Goal: Task Accomplishment & Management: Use online tool/utility

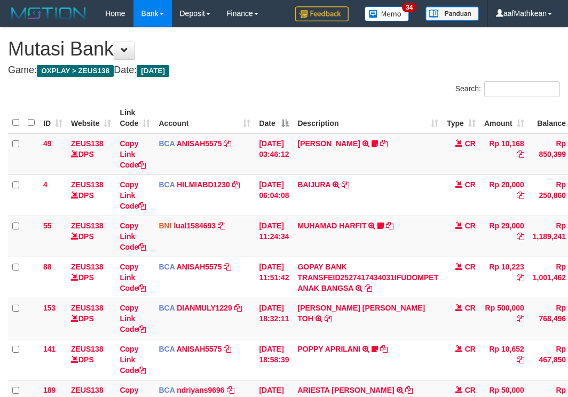
scroll to position [232, 0]
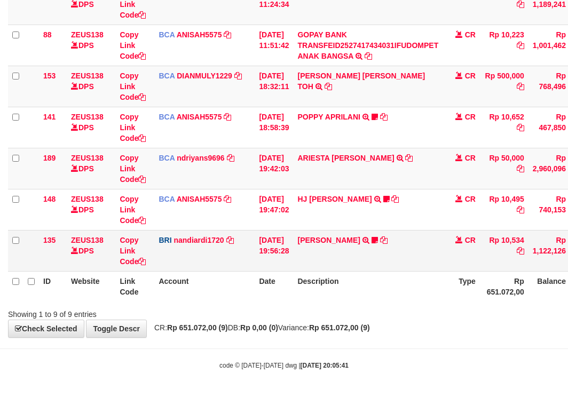
click at [252, 252] on td "BRI nandiardi1720 DPS NANDI ARDIANSYAH mutasi_20251001_3776 | 135 mutasi_202510…" at bounding box center [204, 250] width 100 height 41
click at [293, 269] on td "[DATE] 19:56:28" at bounding box center [274, 250] width 38 height 41
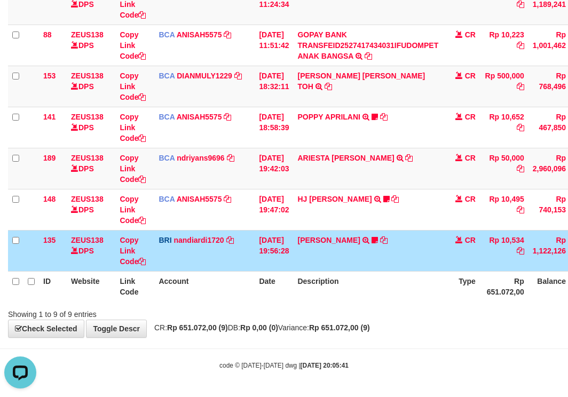
scroll to position [0, 0]
click at [258, 282] on th "Date" at bounding box center [274, 286] width 38 height 30
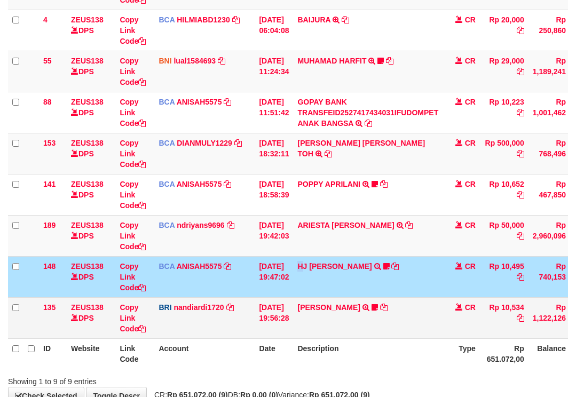
drag, startPoint x: 309, startPoint y: 289, endPoint x: 430, endPoint y: 308, distance: 122.7
click at [310, 291] on td "HJ YUMI MUTIAH TRSF E-BANKING CR 0110/FTSCY/WS95031 10495.00HJ YUMI MUTIAH Bata…" at bounding box center [368, 276] width 150 height 41
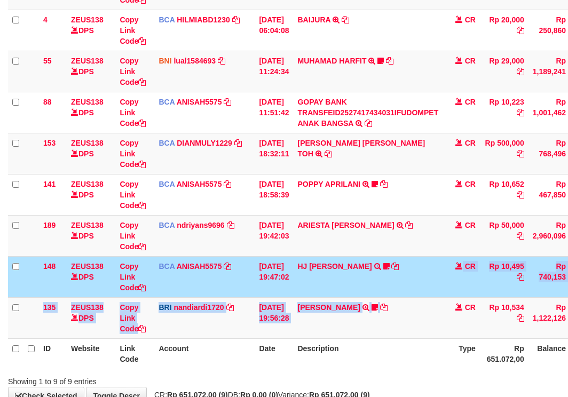
drag, startPoint x: 430, startPoint y: 308, endPoint x: 529, endPoint y: 305, distance: 98.9
click at [480, 318] on tbody "49 ZEUS138 DPS Copy Link Code BCA ANISAH5575 DPS [PERSON_NAME] mutasi_20251001_…" at bounding box center [326, 153] width 637 height 371
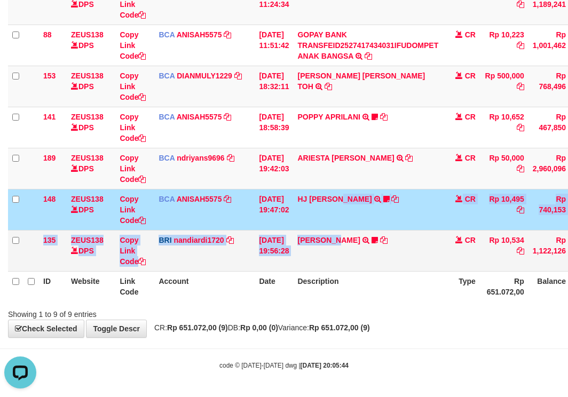
drag, startPoint x: 343, startPoint y: 253, endPoint x: 378, endPoint y: 260, distance: 34.8
click at [345, 256] on tbody "49 ZEUS138 DPS Copy Link Code BCA ANISAH5575 DPS ANISAH mutasi_20251001_3827 | …" at bounding box center [326, 86] width 637 height 371
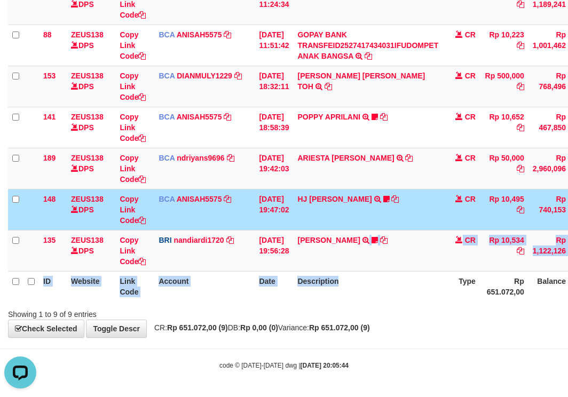
drag, startPoint x: 375, startPoint y: 269, endPoint x: 373, endPoint y: 277, distance: 8.8
click at [372, 277] on table "ID Website Link Code Account Date Description Type Amount Balance Status Action…" at bounding box center [326, 86] width 637 height 431
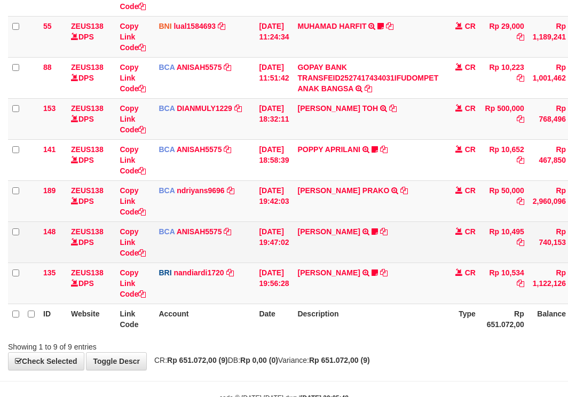
scroll to position [232, 0]
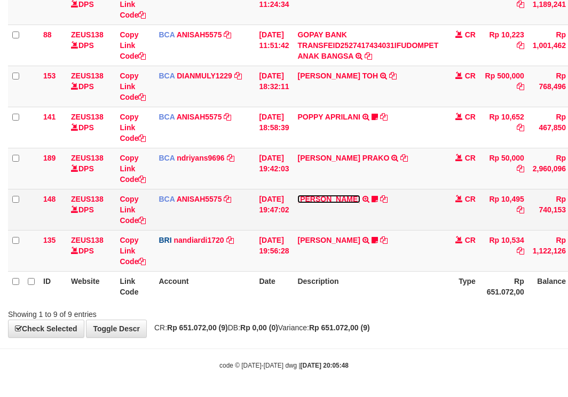
click at [343, 202] on link "HJ [PERSON_NAME]" at bounding box center [328, 199] width 62 height 9
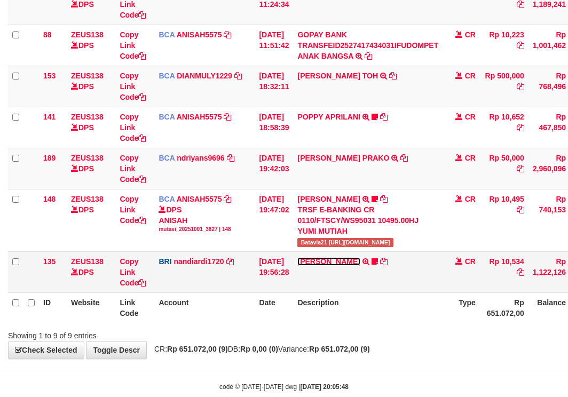
click at [331, 261] on link "[PERSON_NAME]" at bounding box center [328, 261] width 62 height 9
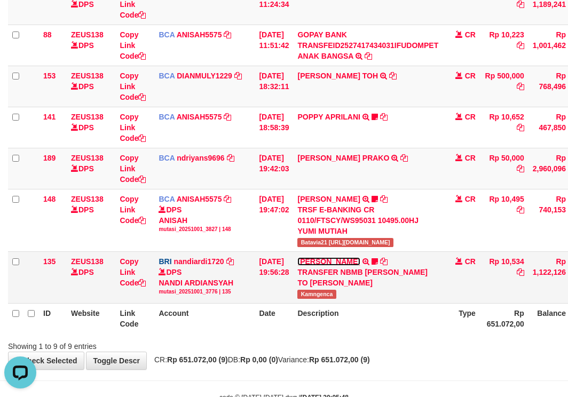
scroll to position [0, 0]
click at [331, 261] on link "[PERSON_NAME]" at bounding box center [328, 261] width 62 height 9
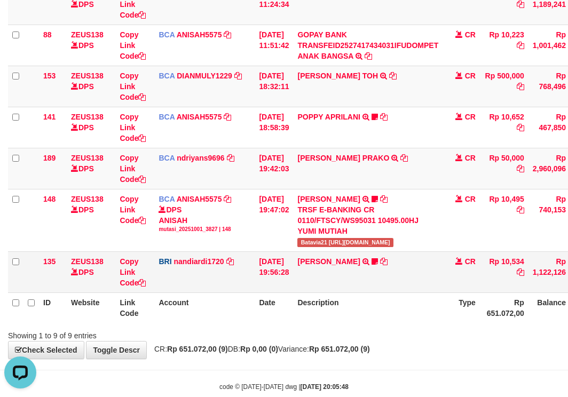
click at [322, 268] on td "KELVIN PRAYOGA TRANSFER NBMB KELVIN PRAYOGA TO NANDI ARDIANSYAH Kamngenca" at bounding box center [368, 272] width 150 height 41
click at [320, 264] on link "KELVIN PRAYOGA" at bounding box center [328, 261] width 62 height 9
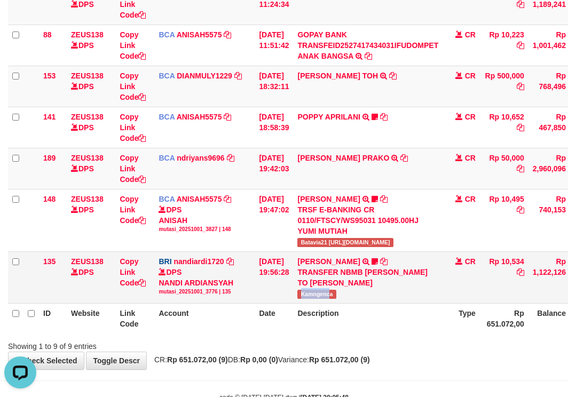
drag, startPoint x: 307, startPoint y: 295, endPoint x: 575, endPoint y: 210, distance: 281.1
click at [336, 295] on span "Kamngenca" at bounding box center [316, 294] width 38 height 9
copy span "Kamngenc"
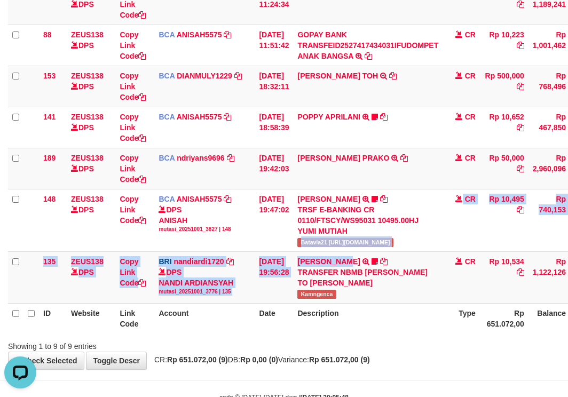
click at [442, 305] on table "ID Website Link Code Account Date Description Type Amount Balance Status Action…" at bounding box center [326, 102] width 637 height 463
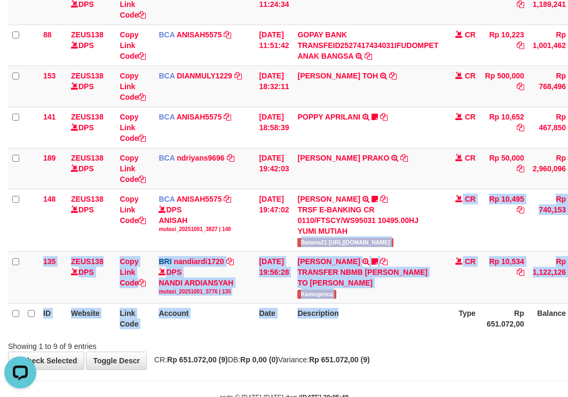
click at [195, 307] on th "Account" at bounding box center [204, 318] width 100 height 30
click at [295, 302] on table "ID Website Link Code Account Date Description Type Amount Balance Status Action…" at bounding box center [326, 102] width 637 height 463
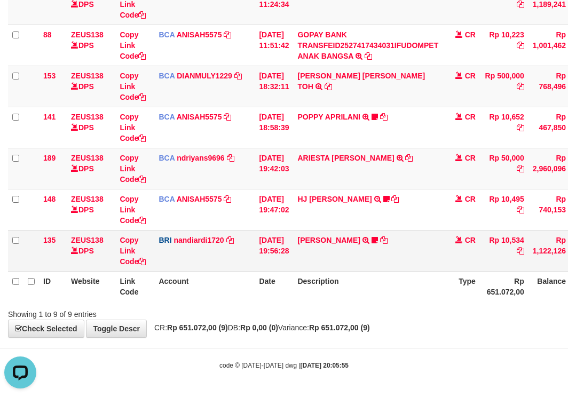
click at [303, 254] on tbody "49 ZEUS138 DPS Copy Link Code BCA ANISAH5575 DPS ANISAH mutasi_20251001_3827 | …" at bounding box center [326, 86] width 637 height 371
click at [363, 279] on th "Description" at bounding box center [368, 286] width 150 height 30
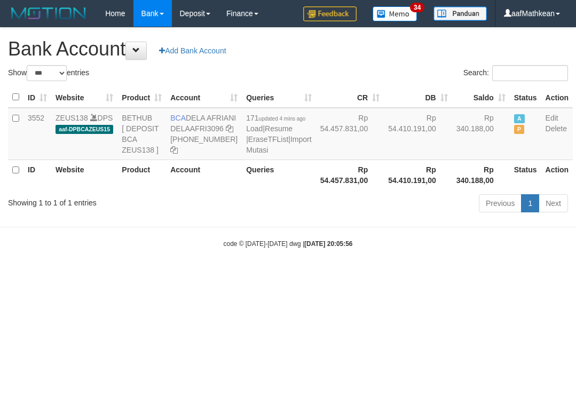
select select "***"
click at [279, 228] on hr at bounding box center [288, 227] width 576 height 1
drag, startPoint x: 279, startPoint y: 260, endPoint x: 285, endPoint y: 264, distance: 7.6
click at [283, 263] on body "Toggle navigation Home Bank Account List Load By Website Group [OXPLAY] ZEUS138…" at bounding box center [288, 138] width 576 height 276
select select "***"
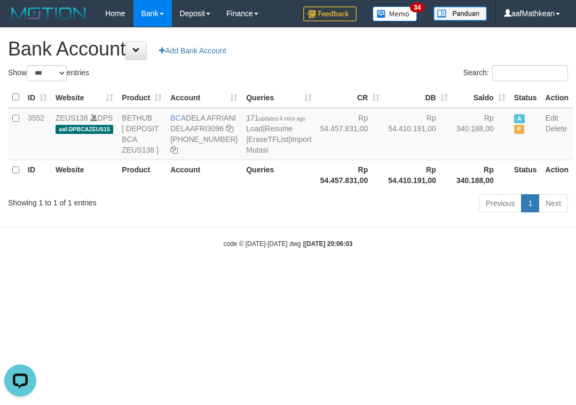
drag, startPoint x: 233, startPoint y: 194, endPoint x: 238, endPoint y: 202, distance: 9.2
click at [242, 190] on th "Queries" at bounding box center [279, 175] width 74 height 30
drag, startPoint x: 248, startPoint y: 208, endPoint x: 241, endPoint y: 185, distance: 23.3
click at [246, 190] on th "Queries" at bounding box center [279, 175] width 74 height 30
select select "***"
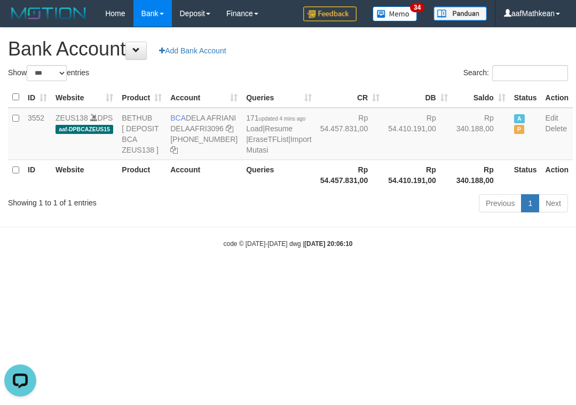
click at [295, 253] on body "Toggle navigation Home Bank Account List Load By Website Group [OXPLAY] ZEUS138…" at bounding box center [288, 138] width 576 height 276
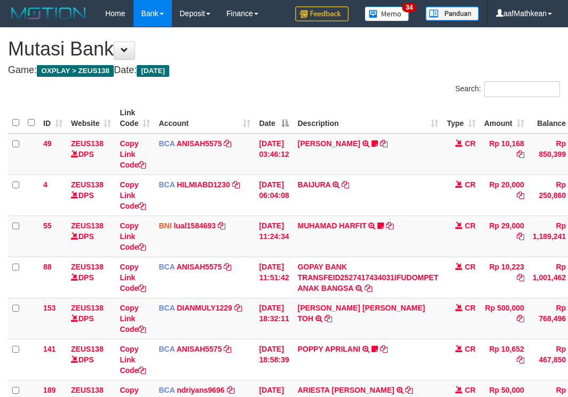
scroll to position [165, 0]
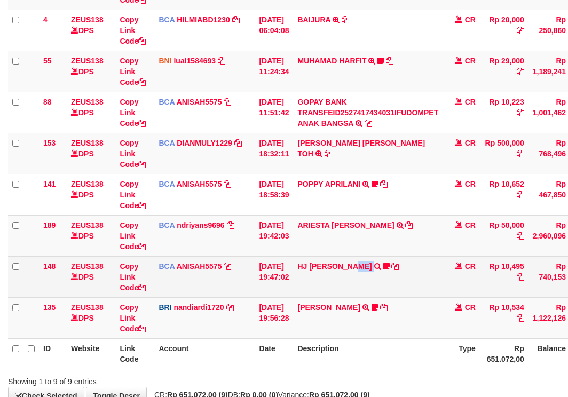
click at [373, 285] on td "HJ YUMI MUTIAH TRSF E-BANKING CR 0110/FTSCY/WS95031 10495.00HJ YUMI MUTIAH Bata…" at bounding box center [368, 276] width 150 height 41
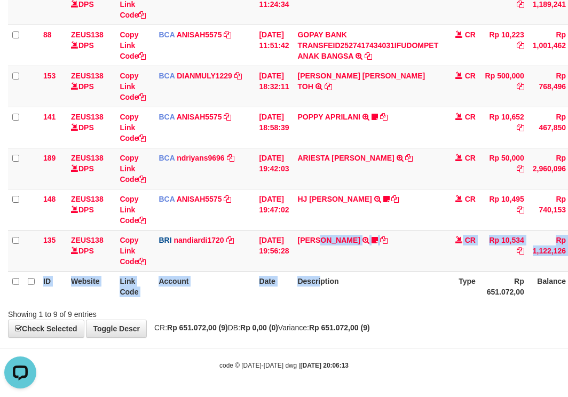
click at [330, 294] on table "ID Website Link Code Account Date Description Type Amount Balance Status Action…" at bounding box center [326, 86] width 637 height 431
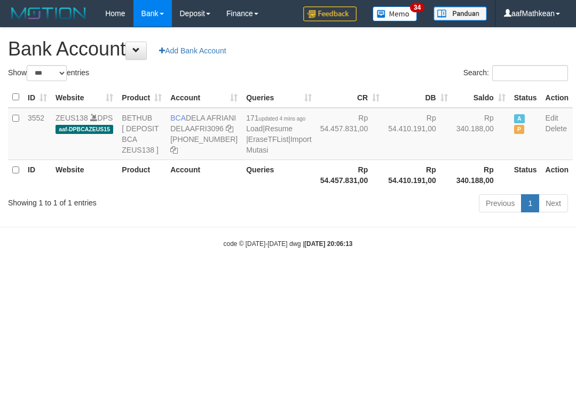
select select "***"
click at [177, 151] on td "BCA DELA AFRIANI DELAAFRI3096 869-245-8639" at bounding box center [204, 134] width 76 height 52
click at [226, 132] on icon at bounding box center [229, 128] width 7 height 7
click at [269, 276] on html "Toggle navigation Home Bank Account List Load By Website Group [OXPLAY] ZEUS138…" at bounding box center [288, 138] width 576 height 276
click at [319, 248] on strong "2025/10/01 20:06:13" at bounding box center [328, 243] width 48 height 7
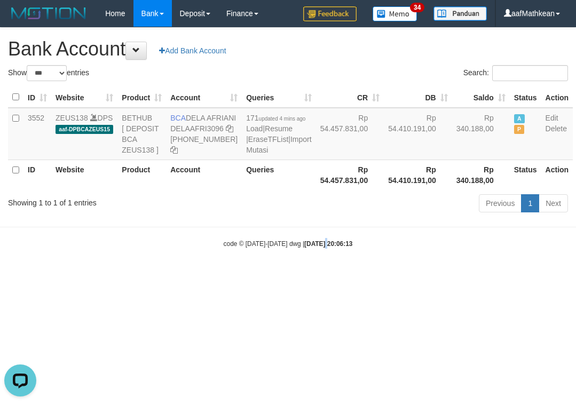
click at [312, 276] on body "Toggle navigation Home Bank Account List Load By Website Group [OXPLAY] ZEUS138…" at bounding box center [288, 138] width 576 height 276
select select "***"
click at [283, 255] on body "Toggle navigation Home Bank Account List Load By Website Group [OXPLAY] ZEUS138…" at bounding box center [288, 138] width 576 height 276
click at [284, 216] on div "Show ** ** ** *** *** entries Search: ID Website Product Account Queries CR [PE…" at bounding box center [288, 140] width 560 height 151
drag, startPoint x: 307, startPoint y: 283, endPoint x: 312, endPoint y: 293, distance: 11.7
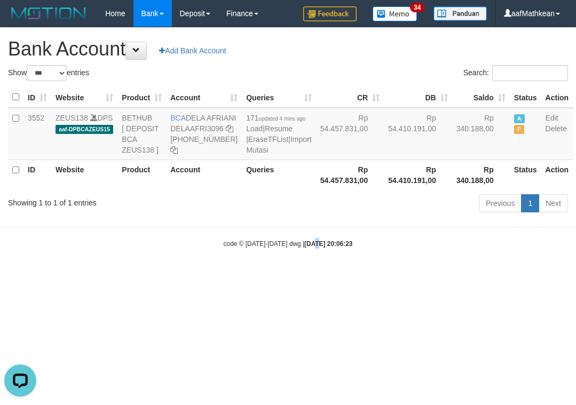
click at [308, 276] on body "Toggle navigation Home Bank Account List Load By Website Group [OXPLAY] ZEUS138…" at bounding box center [288, 138] width 576 height 276
select select "***"
click at [305, 276] on body "Toggle navigation Home Bank Account List Load By Website Group [OXPLAY] ZEUS138…" at bounding box center [288, 138] width 576 height 276
select select "***"
click at [161, 249] on div "code © 2012-2018 dwg | 2025/10/01 20:06:30" at bounding box center [288, 243] width 576 height 11
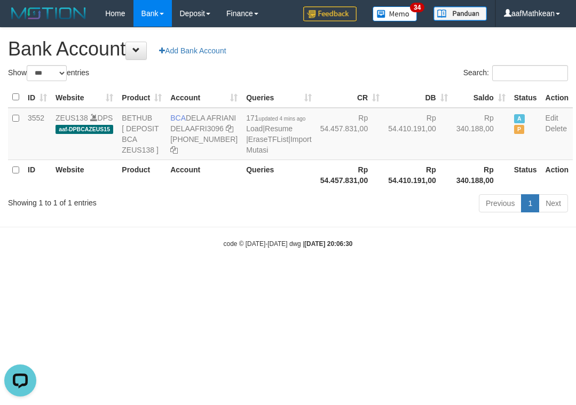
drag, startPoint x: 162, startPoint y: 277, endPoint x: 199, endPoint y: 295, distance: 41.1
click at [173, 276] on body "Toggle navigation Home Bank Account List Load By Website Group [OXPLAY] ZEUS138…" at bounding box center [288, 138] width 576 height 276
select select "***"
click at [234, 276] on html "Toggle navigation Home Bank Account List Load By Website Group [OXPLAY] ZEUS138…" at bounding box center [288, 138] width 576 height 276
click at [256, 276] on html "Toggle navigation Home Bank Account List Load By Website Group [OXPLAY] ZEUS138…" at bounding box center [288, 138] width 576 height 276
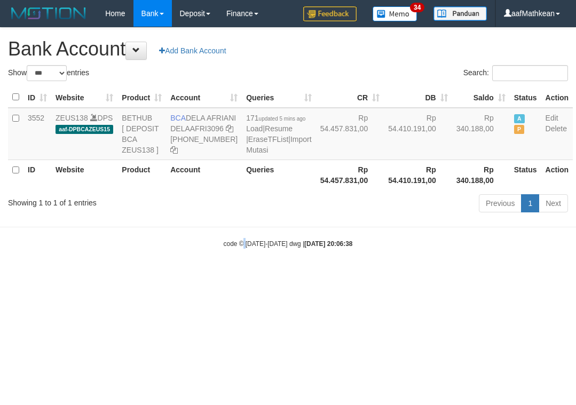
drag, startPoint x: 245, startPoint y: 316, endPoint x: 246, endPoint y: 310, distance: 6.0
click at [246, 276] on html "Toggle navigation Home Bank Account List Load By Website Group [OXPLAY] ZEUS138…" at bounding box center [288, 138] width 576 height 276
select select "***"
drag, startPoint x: 328, startPoint y: 278, endPoint x: 341, endPoint y: 280, distance: 12.9
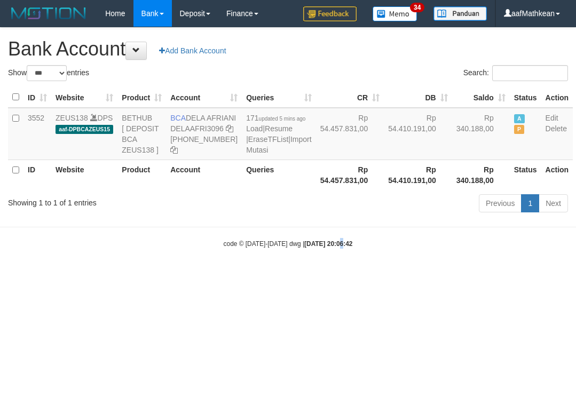
click at [332, 248] on strong "[DATE] 20:06:42" at bounding box center [328, 243] width 48 height 7
select select "***"
click at [331, 216] on div "Previous 1 Next" at bounding box center [408, 204] width 320 height 23
drag, startPoint x: 339, startPoint y: 228, endPoint x: 330, endPoint y: 229, distance: 9.1
click at [339, 216] on div "Previous 1 Next" at bounding box center [408, 204] width 320 height 23
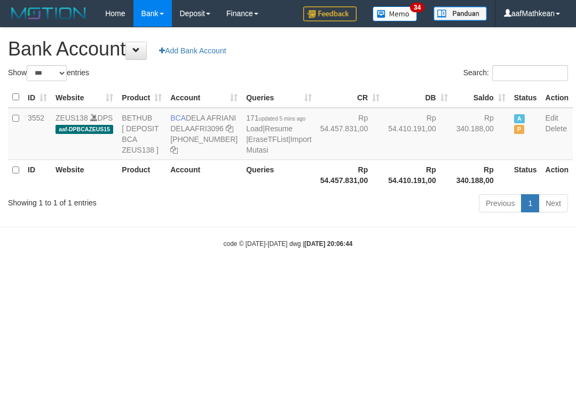
select select "***"
drag, startPoint x: 507, startPoint y: 292, endPoint x: 710, endPoint y: 326, distance: 205.8
click at [576, 276] on html "Toggle navigation Home Bank Account List Load By Website Group [OXPLAY] ZEUS138…" at bounding box center [288, 138] width 576 height 276
select select "***"
click at [442, 269] on body "Toggle navigation Home Bank Account List Load By Website Group [OXPLAY] ZEUS138…" at bounding box center [288, 138] width 576 height 276
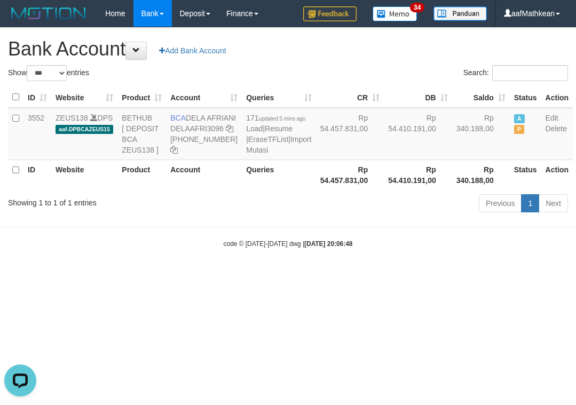
click at [576, 276] on html "Toggle navigation Home Bank Account List Load By Website Group [OXPLAY] ZEUS138…" at bounding box center [288, 138] width 576 height 276
click at [420, 276] on html "Toggle navigation Home Bank Account List Load By Website Group [OXPLAY] ZEUS138…" at bounding box center [288, 138] width 576 height 276
click at [576, 276] on html "Toggle navigation Home Bank Account List Load By Website Group [OXPLAY] ZEUS138…" at bounding box center [288, 138] width 576 height 276
select select "***"
click at [271, 276] on html "Toggle navigation Home Bank Account List Load By Website Group [OXPLAY] ZEUS138…" at bounding box center [288, 138] width 576 height 276
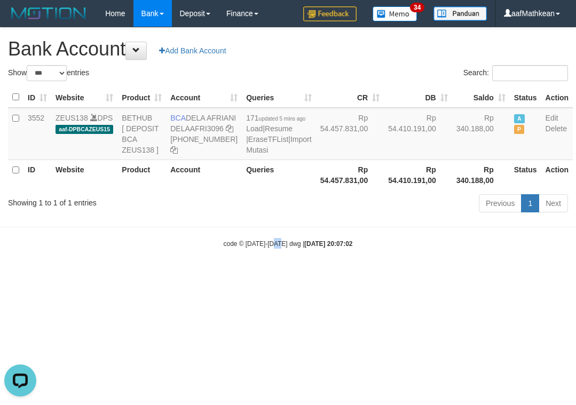
click at [278, 276] on html "Toggle navigation Home Bank Account List Load By Website Group [OXPLAY] ZEUS138…" at bounding box center [288, 138] width 576 height 276
click at [296, 276] on html "Toggle navigation Home Bank Account List Load By Website Group [OXPLAY] ZEUS138…" at bounding box center [288, 138] width 576 height 276
select select "***"
drag, startPoint x: 200, startPoint y: 123, endPoint x: 207, endPoint y: 127, distance: 8.2
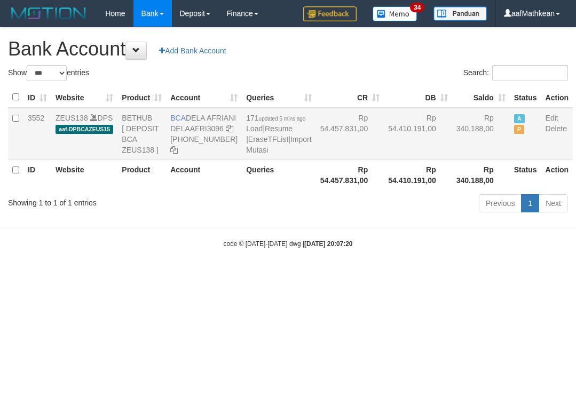
click at [206, 126] on td "BCA DELA AFRIANI DELAAFRI3096 [PHONE_NUMBER]" at bounding box center [204, 134] width 76 height 52
copy td "DELA AFRIANI"
drag, startPoint x: 130, startPoint y: 220, endPoint x: 90, endPoint y: 207, distance: 42.1
click at [109, 214] on div "Show ** ** ** *** *** entries Search: ID Website Product Account Queries CR DB …" at bounding box center [288, 140] width 560 height 151
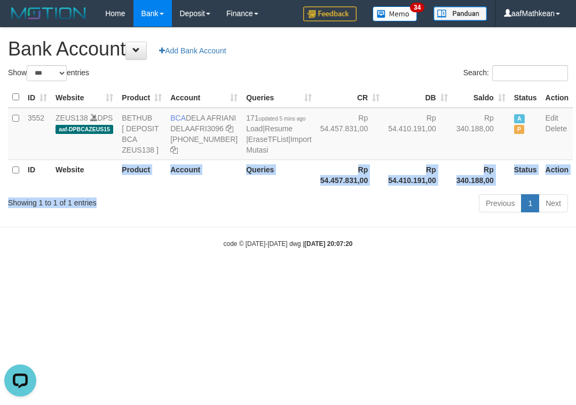
click at [235, 208] on div "Showing 1 to 1 of 1 entries" at bounding box center [120, 200] width 240 height 15
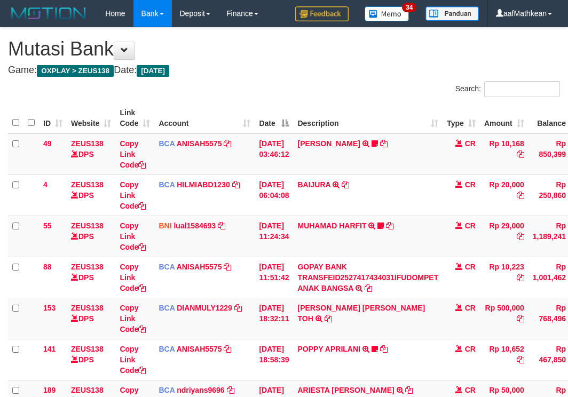
scroll to position [165, 0]
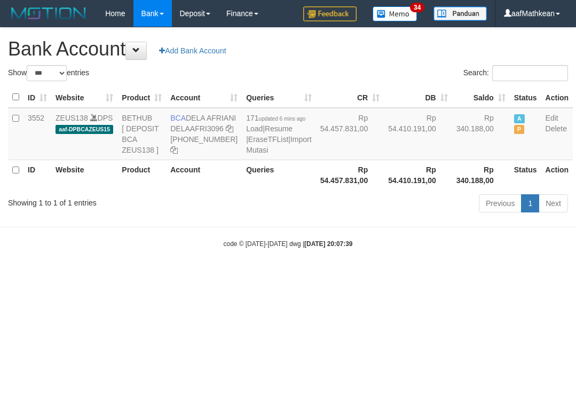
select select "***"
click at [226, 132] on icon at bounding box center [229, 128] width 7 height 7
drag, startPoint x: 176, startPoint y: 150, endPoint x: 572, endPoint y: 139, distance: 395.9
click at [178, 151] on td "BCA DELA AFRIANI DELAAFRI3096 869-245-8639" at bounding box center [204, 134] width 76 height 52
click at [226, 132] on icon at bounding box center [229, 128] width 7 height 7
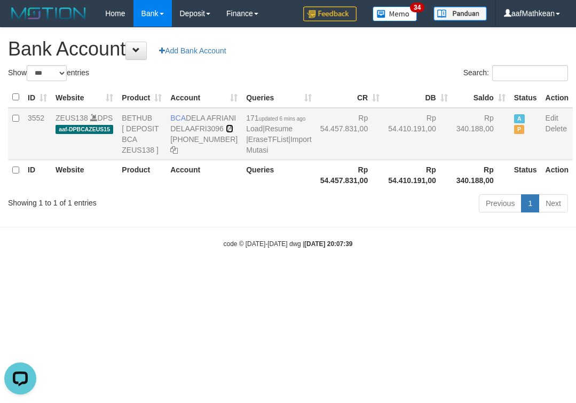
drag, startPoint x: 174, startPoint y: 151, endPoint x: 556, endPoint y: 144, distance: 382.4
click at [193, 152] on td "BCA DELA AFRIANI DELAAFRI3096 869-245-8639" at bounding box center [204, 134] width 76 height 52
drag, startPoint x: 168, startPoint y: 113, endPoint x: 214, endPoint y: 131, distance: 49.6
click at [208, 131] on td "BCA DELA AFRIANI DELAAFRI3096 869-245-8639" at bounding box center [204, 134] width 76 height 52
click at [222, 208] on div "Showing 1 to 1 of 1 entries" at bounding box center [120, 200] width 224 height 15
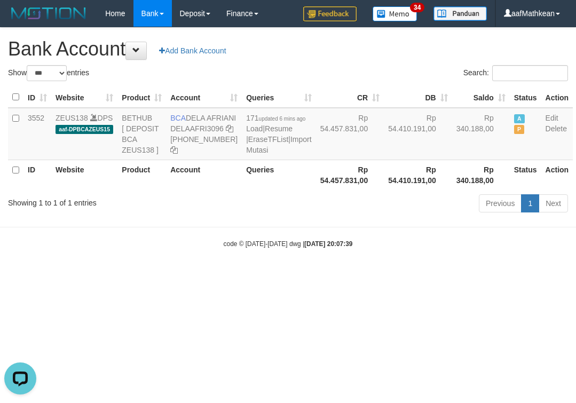
drag, startPoint x: 228, startPoint y: 228, endPoint x: 124, endPoint y: 58, distance: 198.9
click at [224, 203] on div "Show ** ** ** *** *** entries Search: ID Website Product Account Queries CR DB …" at bounding box center [288, 140] width 560 height 151
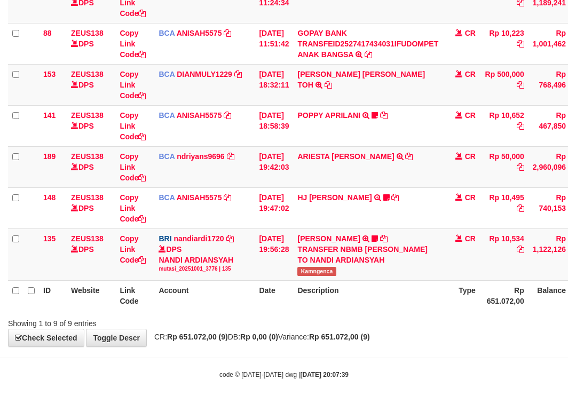
scroll to position [245, 0]
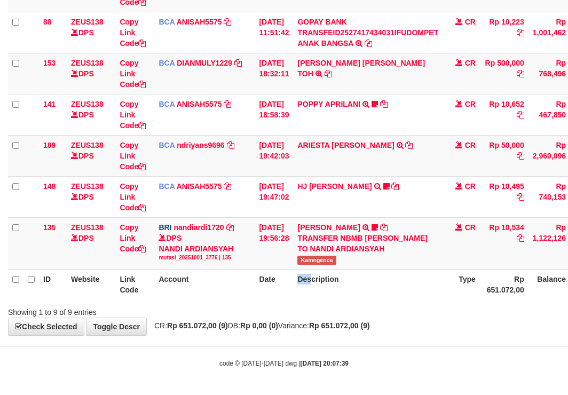
drag, startPoint x: 305, startPoint y: 270, endPoint x: 319, endPoint y: 270, distance: 13.9
click at [319, 270] on th "Description" at bounding box center [368, 284] width 150 height 30
click at [340, 305] on div "Search: ID Website Link Code Account Date Description Type Amount Balance Statu…" at bounding box center [284, 77] width 552 height 482
click at [359, 340] on body "Toggle navigation Home Bank Account List Load By Website Group [OXPLAY] ZEUS138…" at bounding box center [284, 75] width 568 height 640
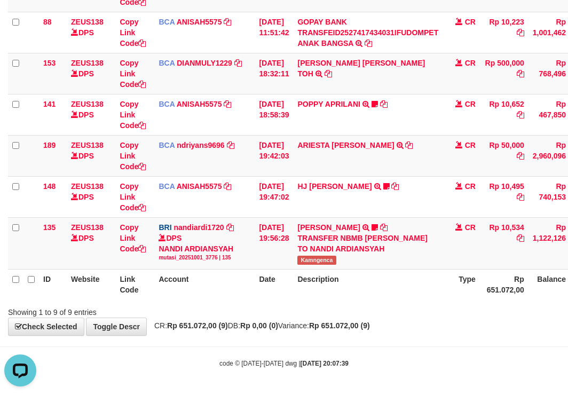
drag, startPoint x: 385, startPoint y: 319, endPoint x: 403, endPoint y: 323, distance: 18.5
click at [388, 320] on div "**********" at bounding box center [284, 59] width 568 height 553
click at [407, 319] on div "**********" at bounding box center [284, 59] width 568 height 553
drag, startPoint x: 419, startPoint y: 323, endPoint x: 417, endPoint y: 315, distance: 8.3
click at [418, 319] on div "**********" at bounding box center [284, 59] width 568 height 553
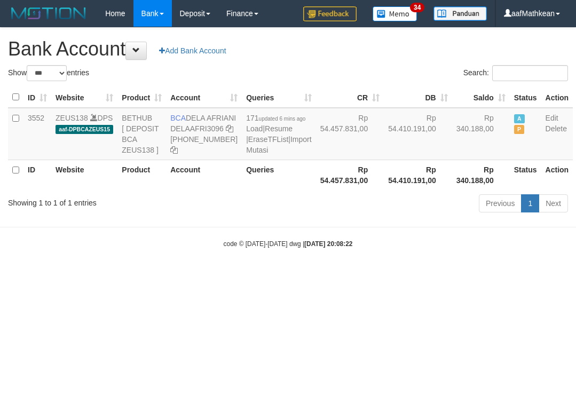
select select "***"
drag, startPoint x: 343, startPoint y: 217, endPoint x: 288, endPoint y: 175, distance: 69.3
click at [334, 193] on div "ID Website Product Account Queries CR [PERSON_NAME] Status Action 3552 ZEUS138 …" at bounding box center [288, 138] width 576 height 109
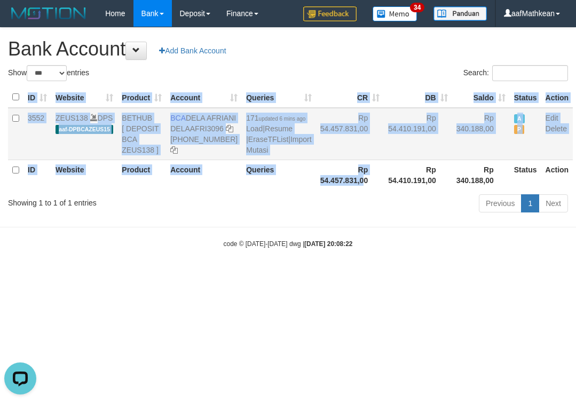
click at [293, 182] on table "ID Website Product Account Queries CR [PERSON_NAME] Status Action 3552 ZEUS138 …" at bounding box center [290, 138] width 565 height 103
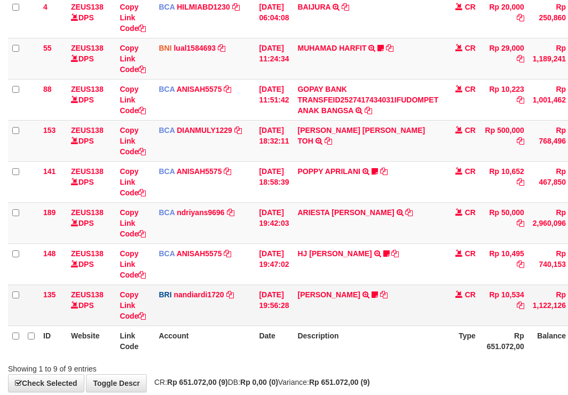
click at [398, 301] on td "[PERSON_NAME] TRANSFER NBMB [PERSON_NAME] PRAYOGA TO NANDI ARDIANSYAH Kamngenca" at bounding box center [368, 305] width 150 height 41
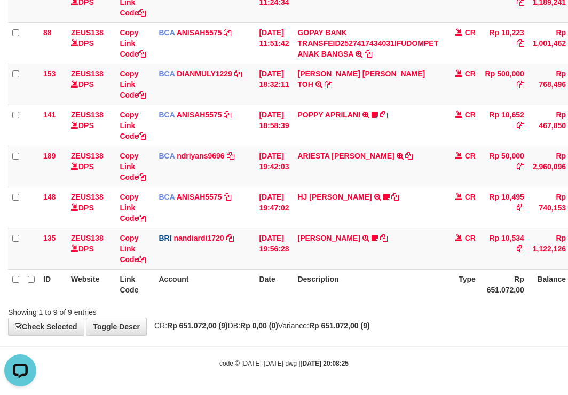
click at [379, 333] on div "**********" at bounding box center [284, 64] width 568 height 542
click at [382, 332] on div "**********" at bounding box center [284, 64] width 568 height 542
click at [370, 326] on strong "Rp 651.072,00 (9)" at bounding box center [339, 326] width 61 height 9
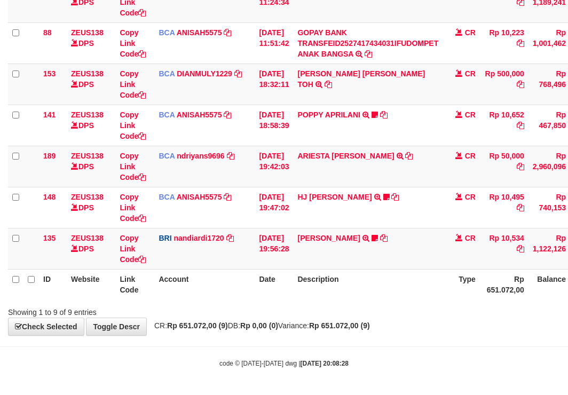
drag, startPoint x: 355, startPoint y: 313, endPoint x: 361, endPoint y: 316, distance: 6.9
click at [357, 315] on div "Showing 1 to 9 of 9 entries" at bounding box center [284, 310] width 568 height 15
drag, startPoint x: 361, startPoint y: 316, endPoint x: 386, endPoint y: 315, distance: 24.6
click at [368, 316] on div "Showing 1 to 9 of 9 entries" at bounding box center [284, 310] width 568 height 15
click at [371, 342] on body "Toggle navigation Home Bank Account List Load By Website Group [OXPLAY] ZEUS138…" at bounding box center [284, 81] width 568 height 630
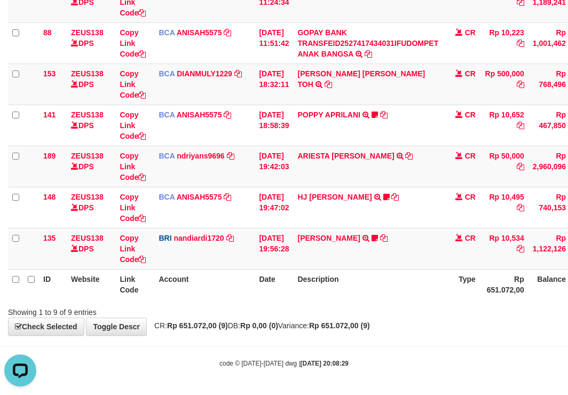
drag, startPoint x: 402, startPoint y: 364, endPoint x: 393, endPoint y: 358, distance: 10.8
click at [394, 358] on div "code © [DATE]-[DATE] dwg | [DATE] 20:08:29" at bounding box center [284, 363] width 568 height 11
click at [393, 358] on div "code © 2012-2018 dwg | 2025/10/01 20:08:29" at bounding box center [284, 363] width 568 height 11
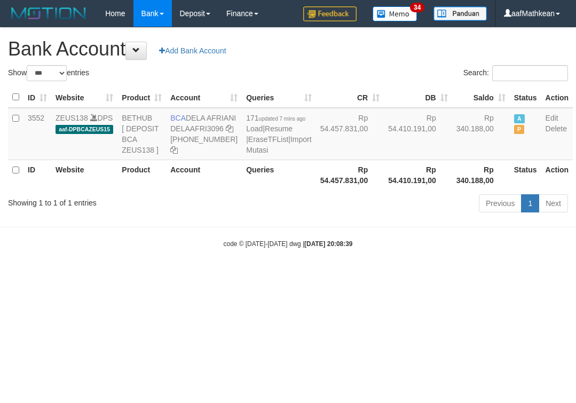
select select "***"
click at [205, 128] on td "BCA DELA AFRIANI DELAAFRI3096 869-245-8639" at bounding box center [204, 134] width 76 height 52
click at [401, 276] on body "Toggle navigation Home Bank Account List Load By Website Group [OXPLAY] ZEUS138…" at bounding box center [288, 138] width 576 height 276
click at [576, 276] on html "Toggle navigation Home Bank Account List Load By Website Group [OXPLAY] ZEUS138…" at bounding box center [288, 138] width 576 height 276
click at [349, 276] on html "Toggle navigation Home Bank Account List Load By Website Group [OXPLAY] ZEUS138…" at bounding box center [288, 138] width 576 height 276
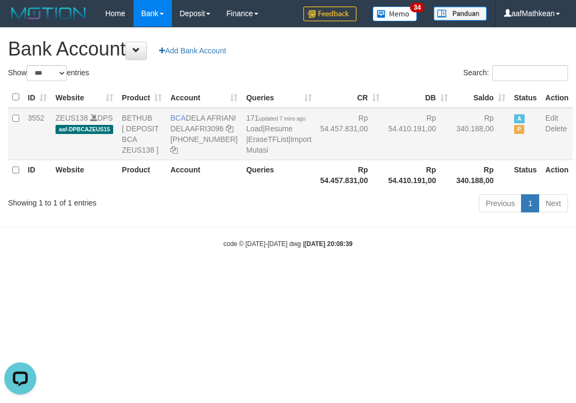
click at [249, 192] on body "Toggle navigation Home Bank Account List Load By Website Group [OXPLAY] ZEUS138…" at bounding box center [288, 138] width 576 height 276
select select "***"
drag, startPoint x: 272, startPoint y: 114, endPoint x: 311, endPoint y: 308, distance: 198.3
click at [292, 257] on body "Toggle navigation Home Bank Account List Load By Website Group [OXPLAY] ZEUS138…" at bounding box center [288, 138] width 576 height 276
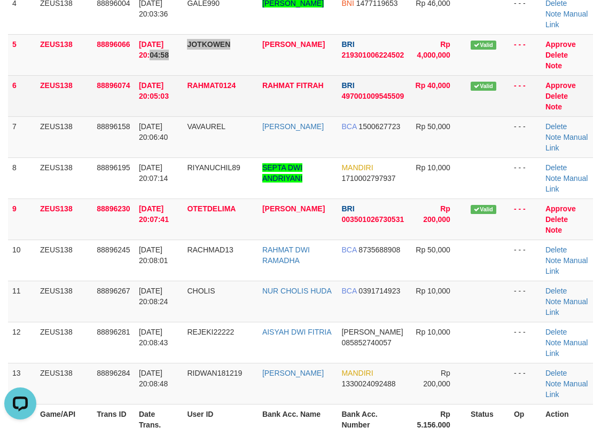
click at [229, 57] on tr "5 ZEUS138 88896066 01/10/2025 20:04:58 JOTKOWEN FIZZA ARYANTO BRI 2193010062245…" at bounding box center [300, 54] width 585 height 41
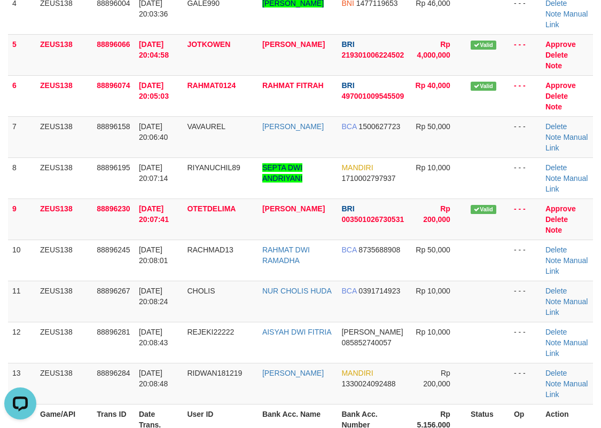
scroll to position [12, 0]
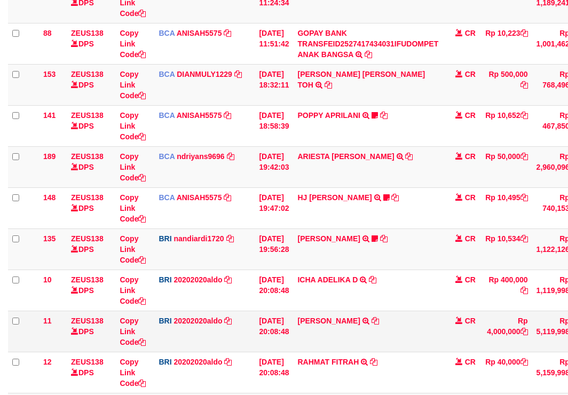
drag, startPoint x: 390, startPoint y: 335, endPoint x: 416, endPoint y: 326, distance: 27.7
click at [394, 334] on td "FIZZA ARYANTO TRANSFER NBMB FIZZA ARYANTO TO REVALDO SAGITA" at bounding box center [368, 331] width 150 height 41
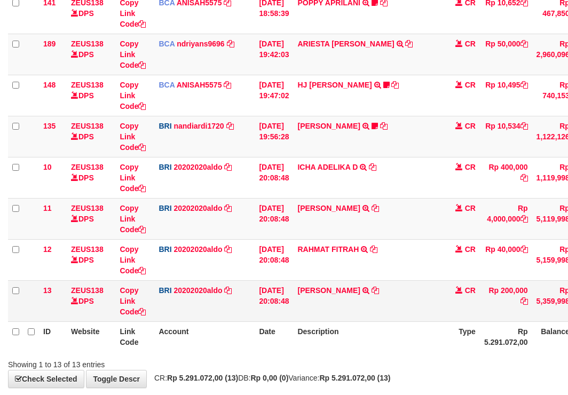
scroll to position [399, 0]
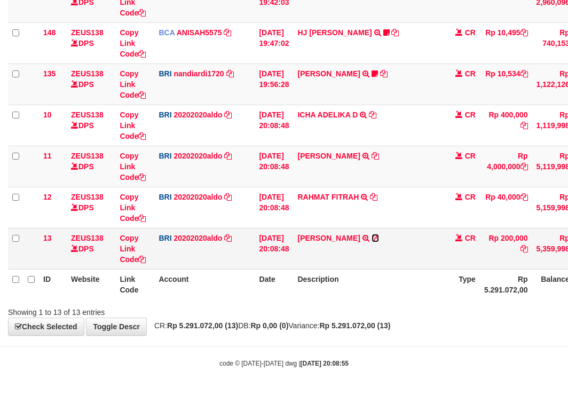
click at [379, 240] on icon at bounding box center [375, 237] width 7 height 7
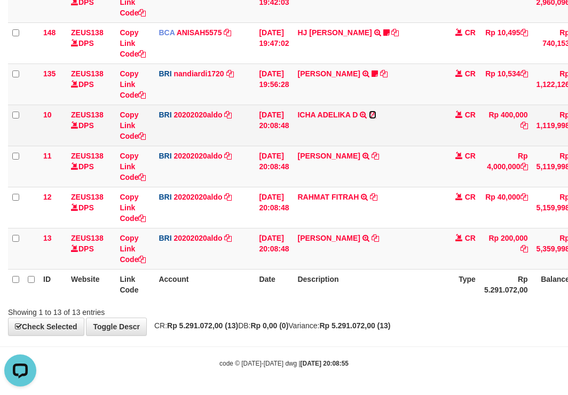
click at [377, 115] on icon at bounding box center [372, 114] width 7 height 7
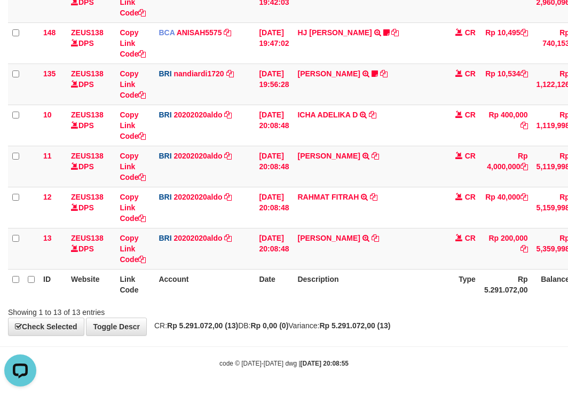
drag, startPoint x: 280, startPoint y: 253, endPoint x: 319, endPoint y: 284, distance: 49.8
click at [284, 263] on td "01/10/2025 20:08:48" at bounding box center [274, 248] width 38 height 41
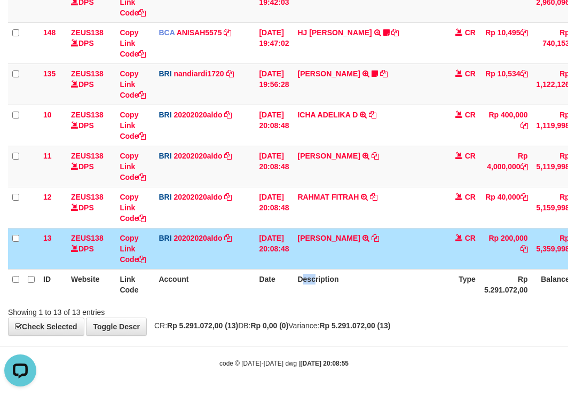
drag, startPoint x: 319, startPoint y: 284, endPoint x: 341, endPoint y: 286, distance: 22.5
click at [329, 287] on th "Description" at bounding box center [368, 284] width 150 height 30
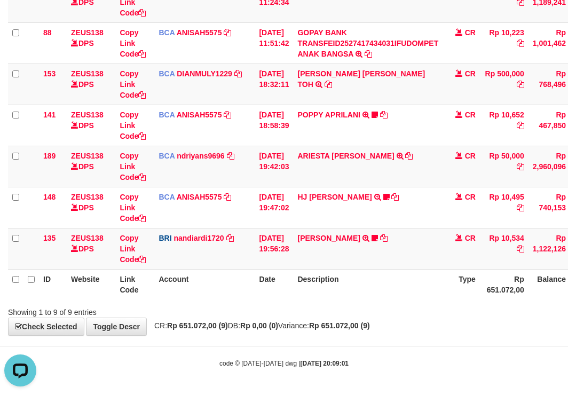
click at [357, 365] on div "code © [DATE]-[DATE] dwg | [DATE] 20:09:01" at bounding box center [284, 363] width 568 height 11
click at [326, 303] on div "Showing 1 to 9 of 9 entries" at bounding box center [284, 310] width 568 height 15
click at [265, 287] on th "Date" at bounding box center [274, 284] width 38 height 30
drag, startPoint x: 300, startPoint y: 304, endPoint x: 572, endPoint y: 320, distance: 272.3
click at [320, 309] on div "Showing 1 to 9 of 9 entries" at bounding box center [284, 310] width 568 height 15
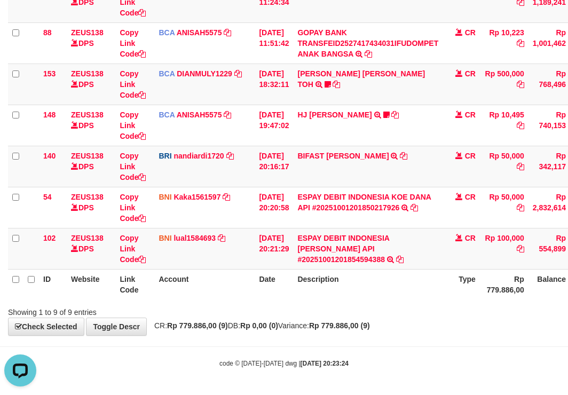
click at [411, 309] on div "Showing 1 to 9 of 9 entries" at bounding box center [284, 310] width 568 height 15
click at [413, 313] on div "Showing 1 to 9 of 9 entries" at bounding box center [284, 310] width 568 height 15
drag, startPoint x: 422, startPoint y: 305, endPoint x: 416, endPoint y: 299, distance: 9.4
click at [420, 305] on div "Showing 1 to 9 of 9 entries" at bounding box center [284, 310] width 568 height 15
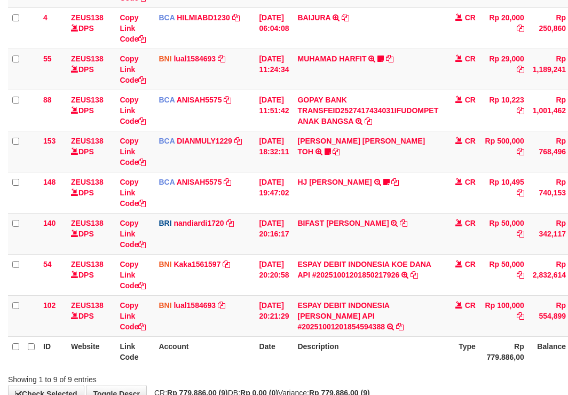
scroll to position [234, 0]
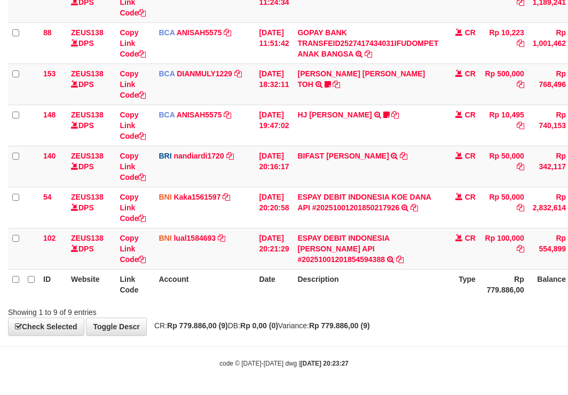
click at [437, 307] on div "Search: ID Website Link Code Account Date Description Type Amount Balance Statu…" at bounding box center [284, 82] width 552 height 471
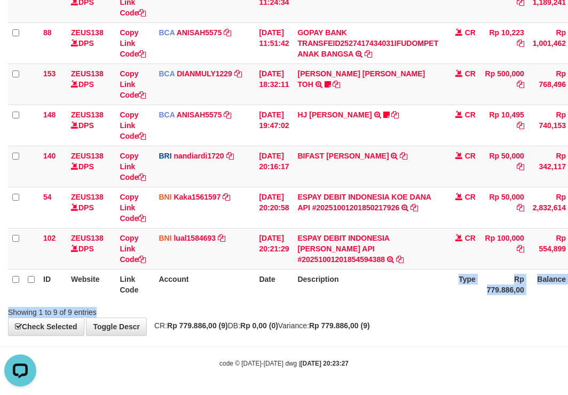
scroll to position [0, 0]
drag, startPoint x: 304, startPoint y: 273, endPoint x: 283, endPoint y: 214, distance: 62.5
click at [304, 274] on th "Description" at bounding box center [368, 284] width 150 height 30
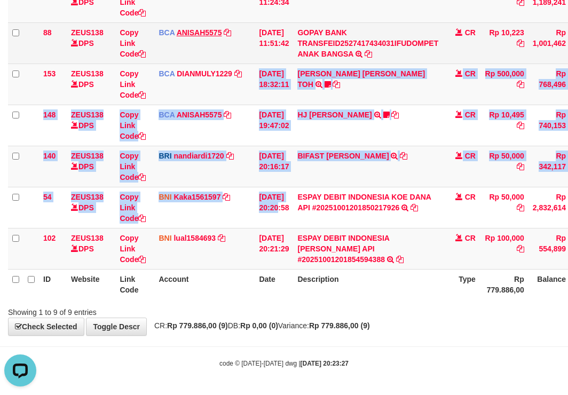
drag, startPoint x: 270, startPoint y: 164, endPoint x: 214, endPoint y: 35, distance: 140.2
click at [230, 70] on tbody "49 ZEUS138 DPS Copy Link Code BCA ANISAH5575 DPS ANISAH mutasi_20251001_3827 | …" at bounding box center [326, 84] width 637 height 371
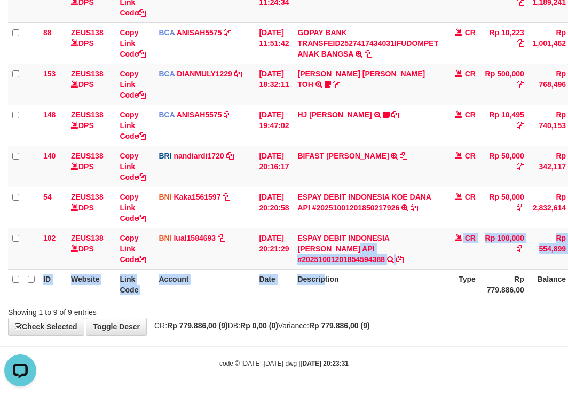
click at [343, 321] on div "**********" at bounding box center [284, 64] width 568 height 542
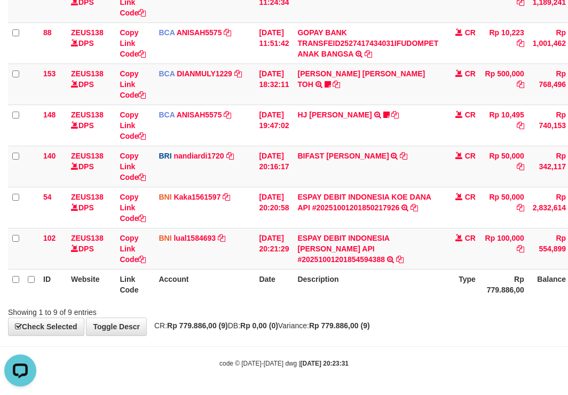
click at [378, 334] on div "**********" at bounding box center [284, 64] width 568 height 542
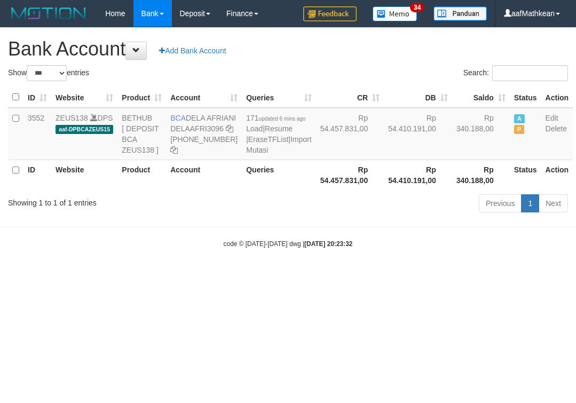
select select "***"
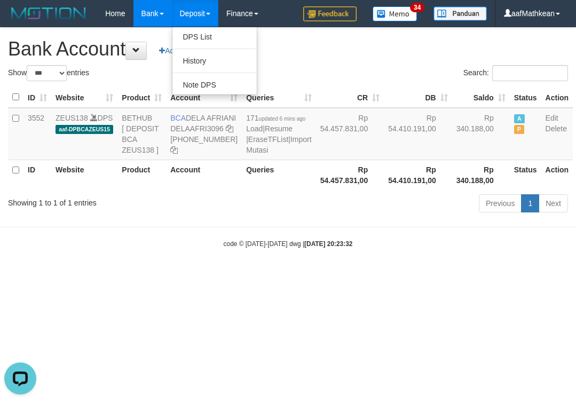
click at [339, 276] on body "Toggle navigation Home Bank Account List Load By Website Group [OXPLAY] ZEUS138…" at bounding box center [288, 138] width 576 height 276
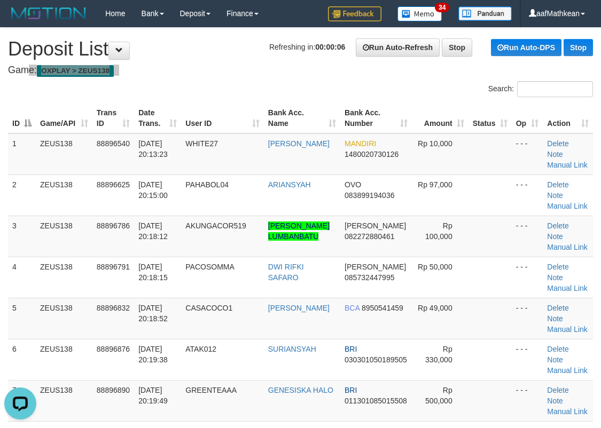
drag, startPoint x: 239, startPoint y: 50, endPoint x: 244, endPoint y: 54, distance: 6.0
click at [583, 243] on link "Manual Link" at bounding box center [567, 247] width 41 height 9
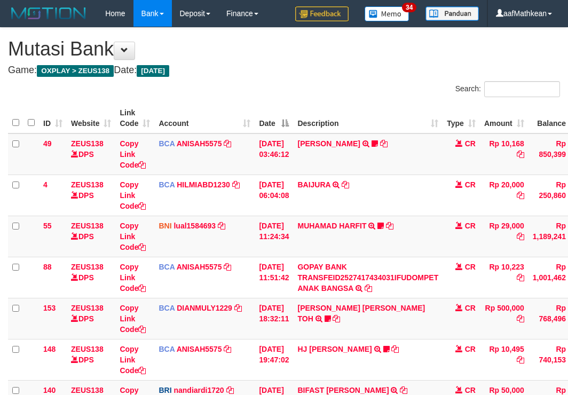
scroll to position [167, 0]
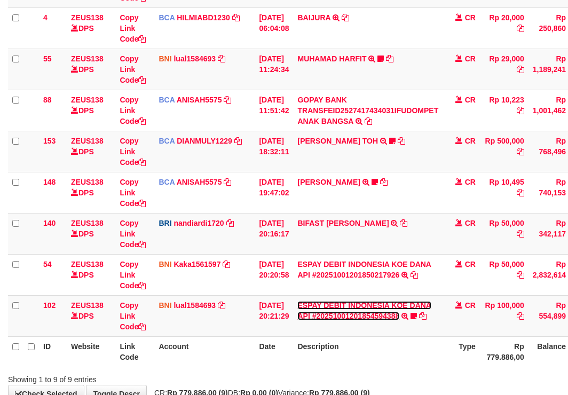
click at [359, 311] on div "Search: ID Website Link Code Account Date Description Type Amount Balance Statu…" at bounding box center [284, 149] width 552 height 471
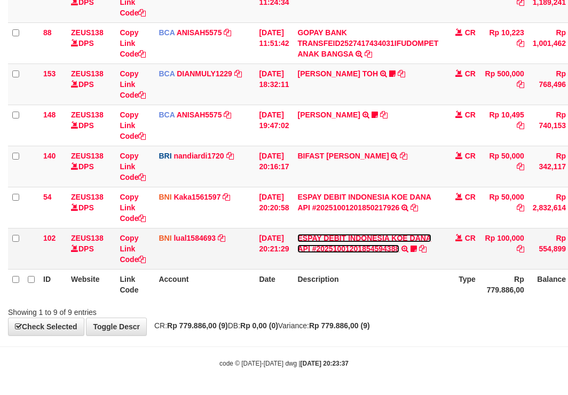
click at [328, 245] on link "ESPAY DEBIT INDONESIA KOE DANA API #20251001201854594388" at bounding box center [364, 243] width 134 height 19
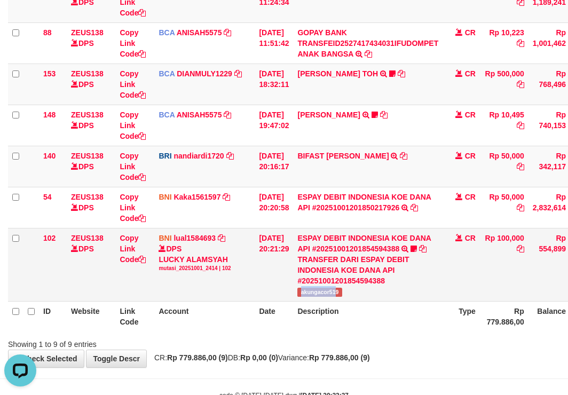
drag, startPoint x: 309, startPoint y: 289, endPoint x: 355, endPoint y: 290, distance: 45.4
click at [350, 293] on td "ESPAY DEBIT INDONESIA KOE DANA API #20251001201854594388 TRANSFER DARI ESPAY DE…" at bounding box center [368, 264] width 150 height 73
copy span "akungacor519"
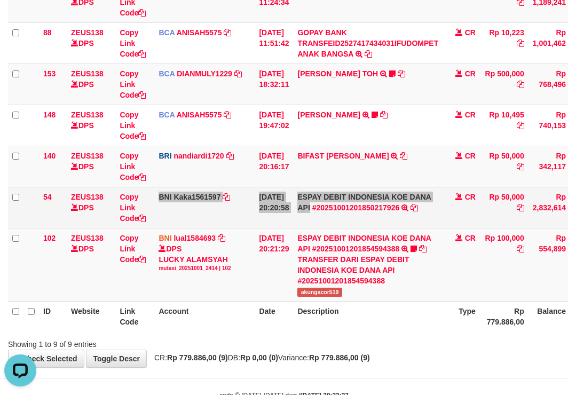
click at [134, 218] on tr "54 ZEUS138 DPS Copy Link Code BNI Kaka1561597 DPS KARMILA mutasi_20251001_2425 …" at bounding box center [326, 207] width 637 height 41
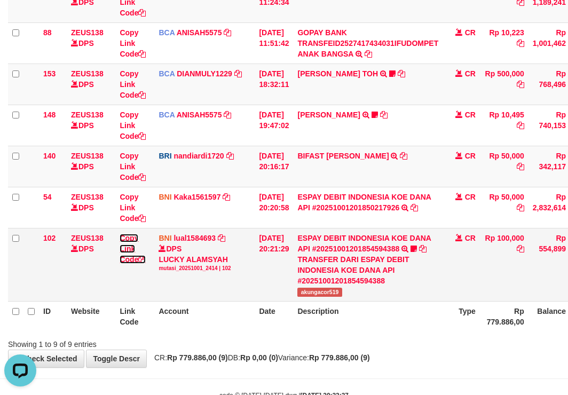
click at [127, 260] on link "Copy Link Code" at bounding box center [133, 249] width 26 height 30
drag, startPoint x: 127, startPoint y: 260, endPoint x: 217, endPoint y: 267, distance: 90.0
click at [150, 264] on td "Copy Link Code" at bounding box center [134, 264] width 39 height 73
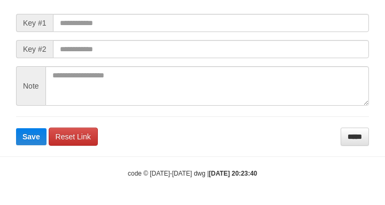
scroll to position [135, 0]
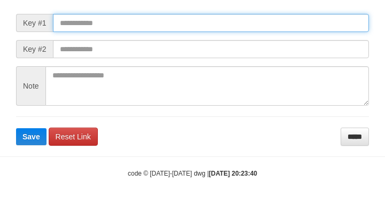
drag, startPoint x: 186, startPoint y: 32, endPoint x: 214, endPoint y: 51, distance: 34.2
click at [185, 32] on input "text" at bounding box center [211, 23] width 316 height 18
paste input "**********"
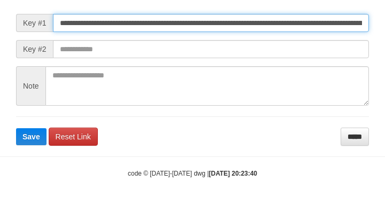
type input "**********"
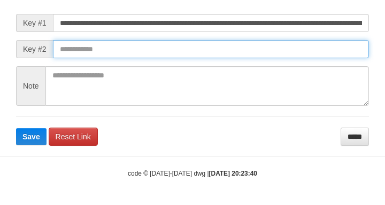
click at [16, 128] on button "Save" at bounding box center [31, 136] width 30 height 17
click at [303, 75] on form "**********" at bounding box center [192, 68] width 352 height 154
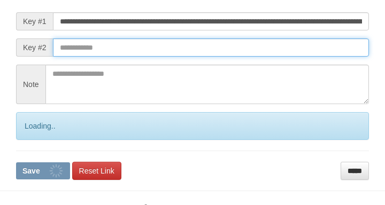
click at [299, 57] on input "text" at bounding box center [211, 47] width 316 height 18
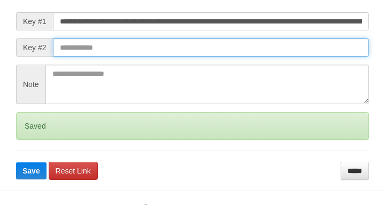
click at [16, 162] on button "Save" at bounding box center [31, 170] width 30 height 17
click at [296, 57] on input "text" at bounding box center [211, 47] width 316 height 18
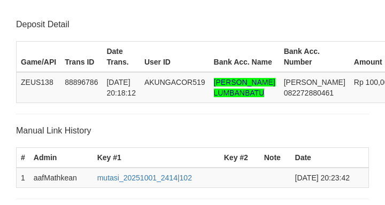
scroll to position [220, 0]
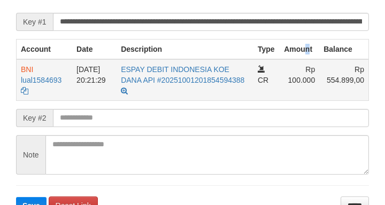
drag, startPoint x: 121, startPoint y: 107, endPoint x: 126, endPoint y: 105, distance: 5.5
click at [116, 101] on td "[DATE] 20:21:29" at bounding box center [94, 80] width 44 height 42
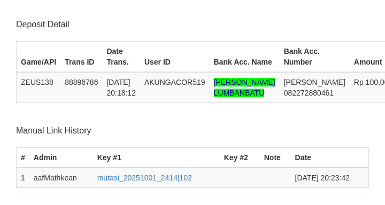
scroll to position [220, 0]
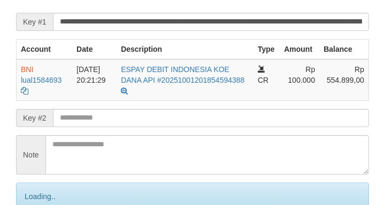
click at [72, 127] on input "text" at bounding box center [211, 118] width 316 height 18
drag, startPoint x: 73, startPoint y: 127, endPoint x: 81, endPoint y: 130, distance: 9.0
click at [76, 127] on input "text" at bounding box center [211, 118] width 316 height 18
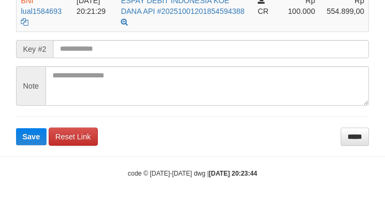
click at [16, 128] on button "Save" at bounding box center [31, 136] width 30 height 17
click at [95, 50] on input "text" at bounding box center [211, 49] width 316 height 18
click at [16, 128] on button "Save" at bounding box center [31, 136] width 30 height 17
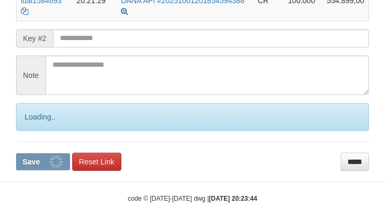
drag, startPoint x: 95, startPoint y: 52, endPoint x: 82, endPoint y: 53, distance: 12.9
click at [99, 59] on form "**********" at bounding box center [192, 40] width 352 height 260
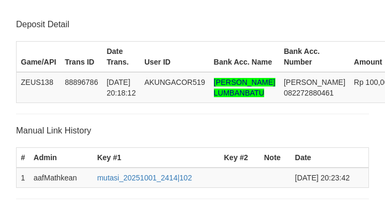
scroll to position [300, 0]
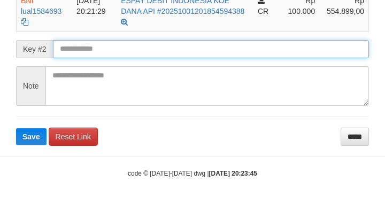
click at [16, 128] on button "Save" at bounding box center [31, 136] width 30 height 17
click at [134, 56] on input "text" at bounding box center [211, 49] width 316 height 18
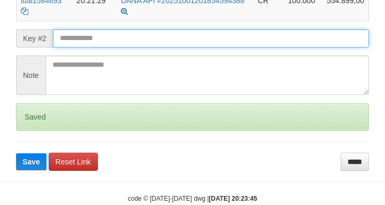
click at [136, 48] on input "text" at bounding box center [211, 38] width 316 height 18
click at [16, 153] on button "Save" at bounding box center [31, 161] width 30 height 17
click at [136, 48] on input "text" at bounding box center [211, 38] width 316 height 18
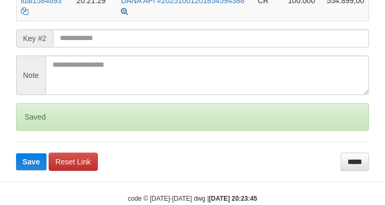
click at [132, 48] on input "text" at bounding box center [211, 38] width 316 height 18
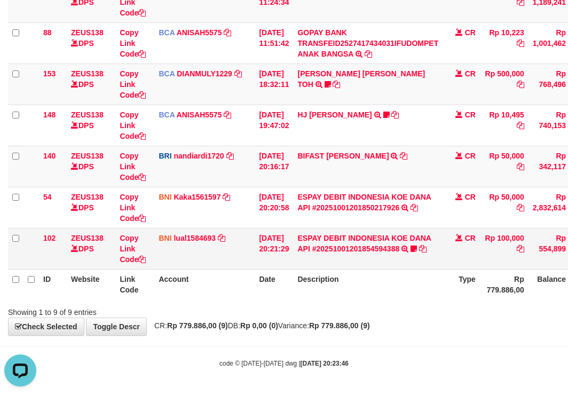
click at [436, 242] on td "ESPAY DEBIT INDONESIA KOE DANA API #20251001201854594388 TRANSFER DARI ESPAY DE…" at bounding box center [368, 248] width 150 height 41
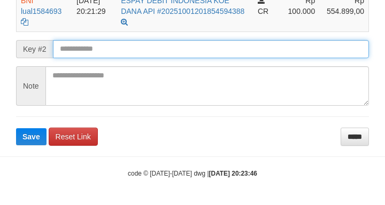
click at [75, 52] on input "text" at bounding box center [211, 49] width 316 height 18
click at [79, 51] on input "text" at bounding box center [211, 49] width 316 height 18
click at [16, 128] on button "Save" at bounding box center [31, 136] width 30 height 17
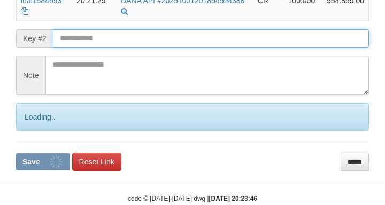
click at [83, 48] on input "text" at bounding box center [211, 38] width 316 height 18
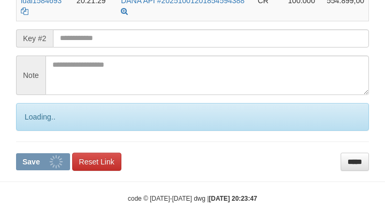
click at [95, 48] on input "text" at bounding box center [211, 38] width 316 height 18
click at [16, 153] on button "Save" at bounding box center [43, 161] width 54 height 17
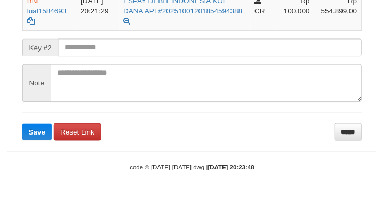
scroll to position [299, 0]
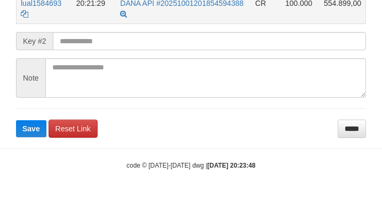
drag, startPoint x: 21, startPoint y: 28, endPoint x: 265, endPoint y: 0, distance: 245.6
click at [22, 24] on td "BNI lual1584693 DPS LUCKY ALAMSYAH mutasi_20251001_2414 | 102 mutasi_20251001_2…" at bounding box center [45, 3] width 56 height 42
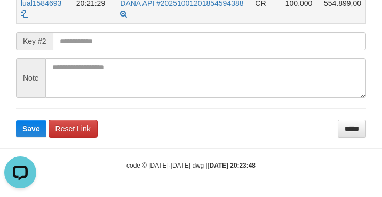
scroll to position [0, 0]
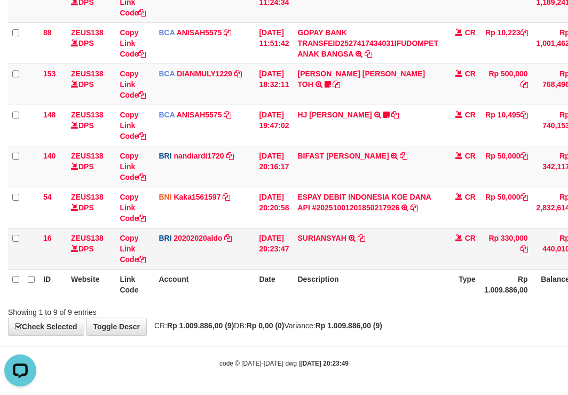
drag, startPoint x: 348, startPoint y: 242, endPoint x: 374, endPoint y: 273, distance: 40.9
click at [352, 250] on td "SURIANSYAH TRANSFER NBMB SURIANSYAH TO REVALDO SAGITA" at bounding box center [368, 248] width 150 height 41
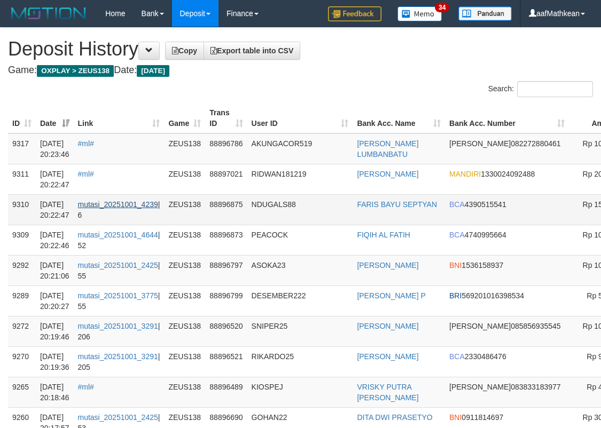
drag, startPoint x: 624, startPoint y: 172, endPoint x: 2, endPoint y: 202, distance: 622.9
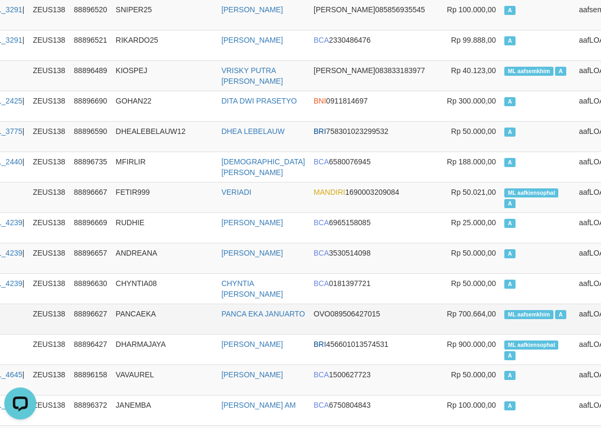
scroll to position [374, 136]
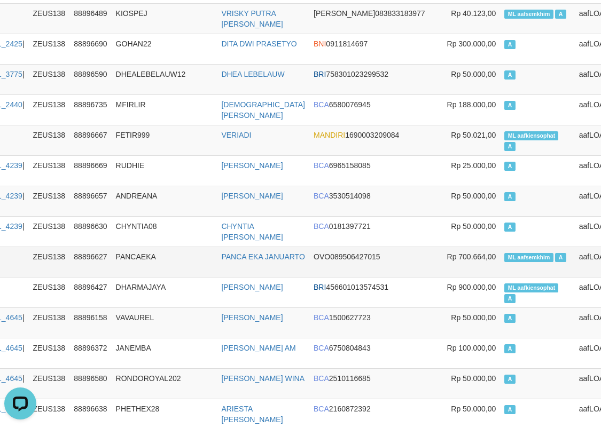
click at [504, 260] on span "ML aafsemkhim" at bounding box center [528, 257] width 49 height 9
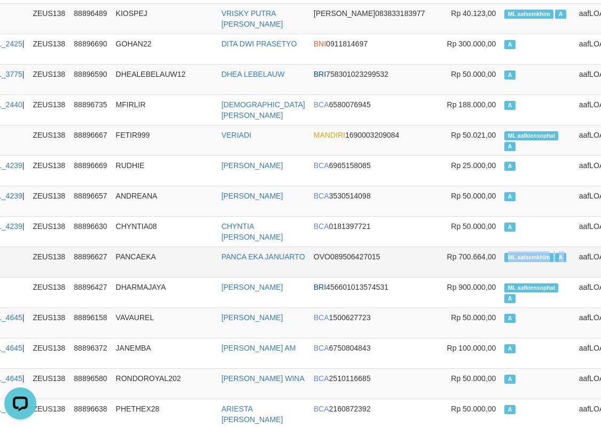
click at [504, 260] on span "ML aafsemkhim" at bounding box center [528, 257] width 49 height 9
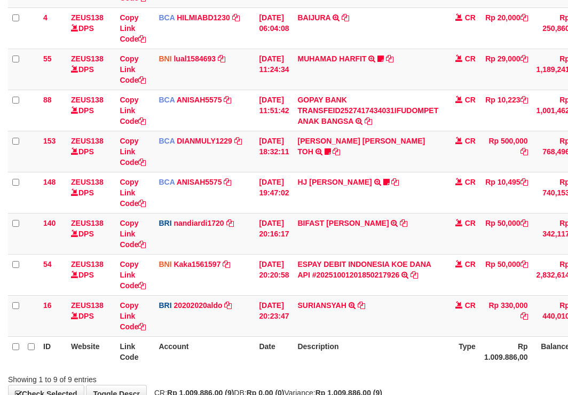
scroll to position [234, 0]
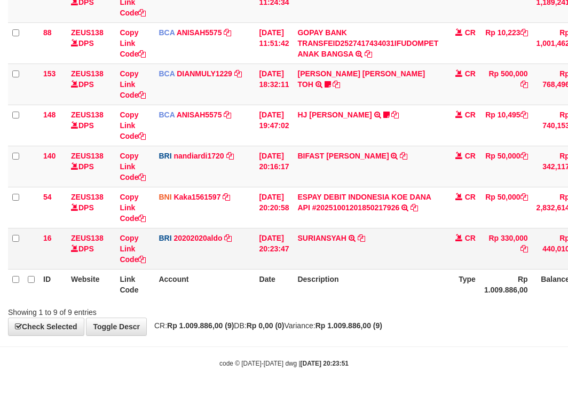
drag, startPoint x: 306, startPoint y: 247, endPoint x: 313, endPoint y: 260, distance: 14.6
click at [305, 248] on td "SURIANSYAH TRANSFER NBMB SURIANSYAH TO REVALDO SAGITA" at bounding box center [368, 248] width 150 height 41
click at [313, 261] on td "SURIANSYAH TRANSFER NBMB SURIANSYAH TO REVALDO SAGITA" at bounding box center [368, 248] width 150 height 41
click at [318, 264] on td "SURIANSYAH TRANSFER NBMB SURIANSYAH TO REVALDO SAGITA" at bounding box center [368, 248] width 150 height 41
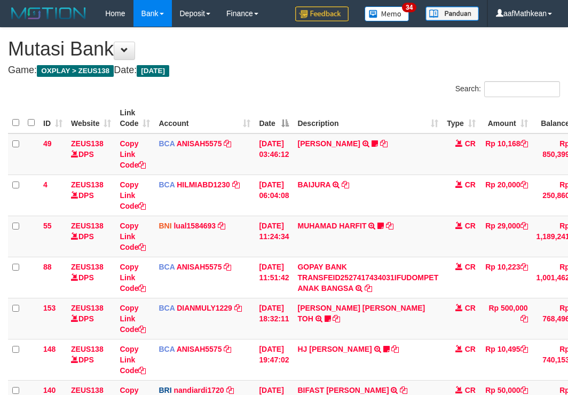
scroll to position [167, 0]
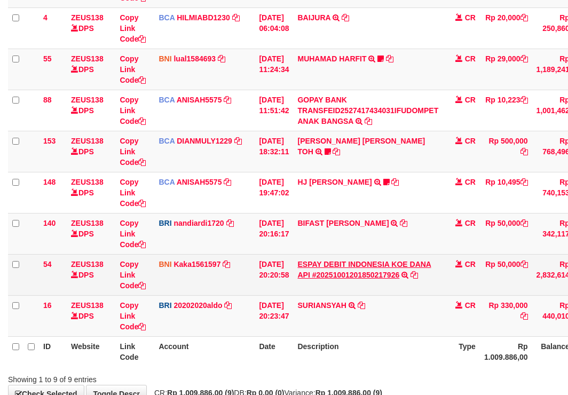
click at [297, 260] on link "ESPAY DEBIT INDONESIA KOE DANA API #20251001201850217926" at bounding box center [364, 269] width 134 height 19
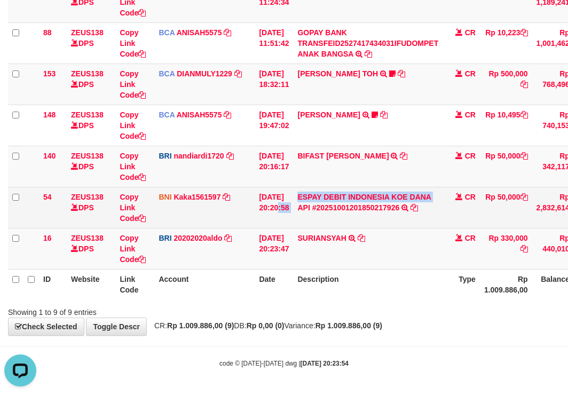
drag, startPoint x: 302, startPoint y: 219, endPoint x: 306, endPoint y: 226, distance: 8.2
click at [305, 225] on tr "54 ZEUS138 DPS Copy Link Code BNI Kaka1561597 DPS KARMILA mutasi_20251001_2425 …" at bounding box center [328, 207] width 641 height 41
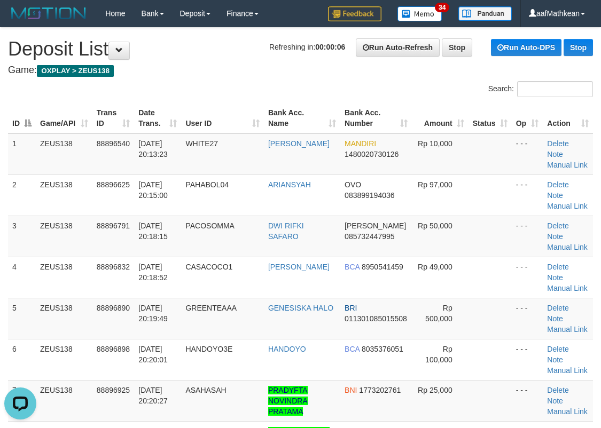
scroll to position [258, 0]
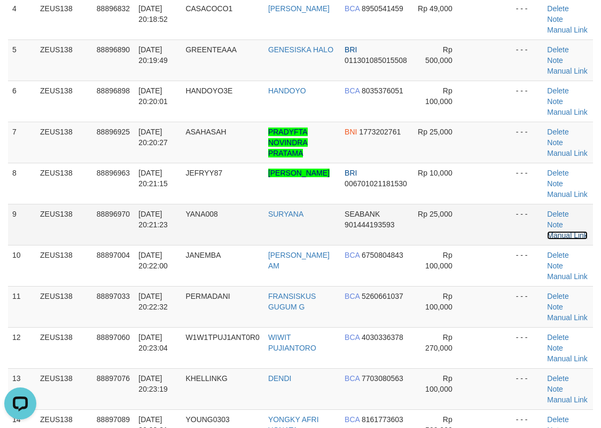
click at [573, 231] on link "Manual Link" at bounding box center [567, 235] width 41 height 9
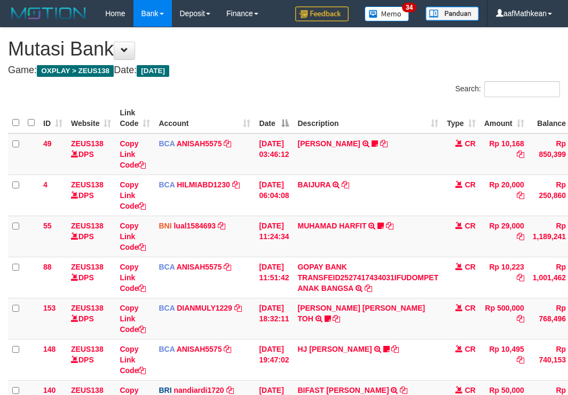
scroll to position [234, 0]
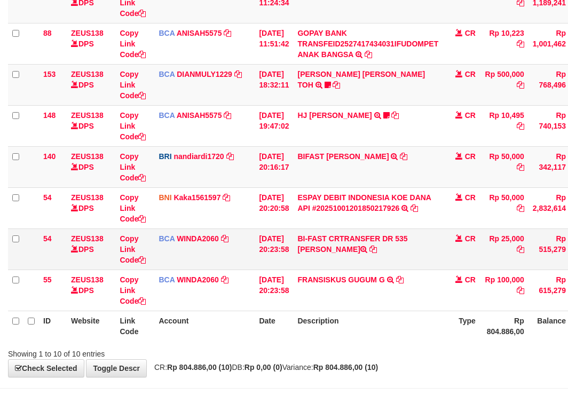
scroll to position [234, 0]
drag, startPoint x: 306, startPoint y: 246, endPoint x: 365, endPoint y: 248, distance: 58.8
click at [353, 253] on td "BI-FAST CRTRANSFER DR 535 [PERSON_NAME]" at bounding box center [368, 248] width 150 height 41
copy td "SURYANA"
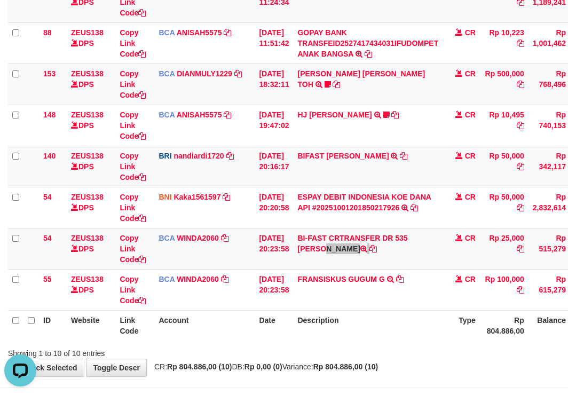
scroll to position [0, 0]
drag, startPoint x: 205, startPoint y: 260, endPoint x: 77, endPoint y: 252, distance: 127.4
click at [85, 257] on tr "54 ZEUS138 DPS Copy Link Code BCA WINDA2060 DPS WINDA mutasi_20251001_4644 | 54…" at bounding box center [326, 248] width 637 height 41
click at [141, 261] on icon at bounding box center [141, 259] width 7 height 7
drag, startPoint x: 141, startPoint y: 261, endPoint x: 312, endPoint y: 266, distance: 171.5
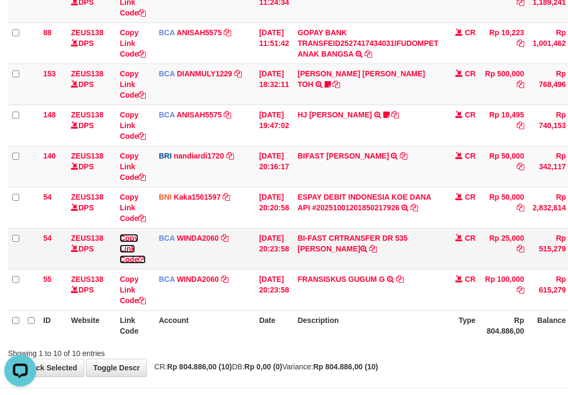
click at [217, 265] on tr "54 ZEUS138 DPS Copy Link Code BCA WINDA2060 DPS WINDA mutasi_20251001_4644 | 54…" at bounding box center [326, 248] width 637 height 41
click at [428, 272] on tbody "49 ZEUS138 DPS Copy Link Code BCA ANISAH5575 DPS ANISAH mutasi_20251001_3827 | …" at bounding box center [326, 105] width 637 height 412
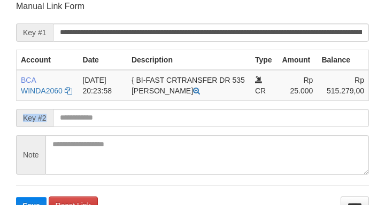
click at [164, 111] on form "**********" at bounding box center [192, 108] width 352 height 214
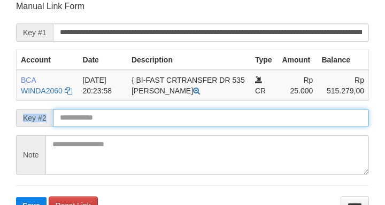
click at [16, 197] on button "Save" at bounding box center [31, 205] width 30 height 17
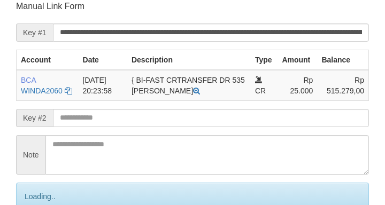
click at [158, 116] on input "text" at bounding box center [211, 118] width 316 height 18
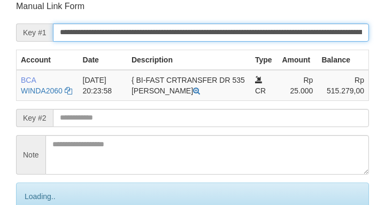
scroll to position [124, 0]
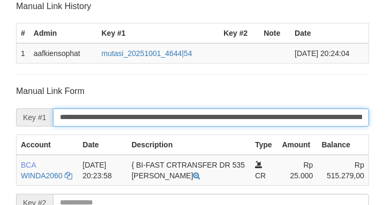
click at [153, 120] on input "**********" at bounding box center [211, 117] width 316 height 18
click at [153, 123] on input "**********" at bounding box center [211, 117] width 316 height 18
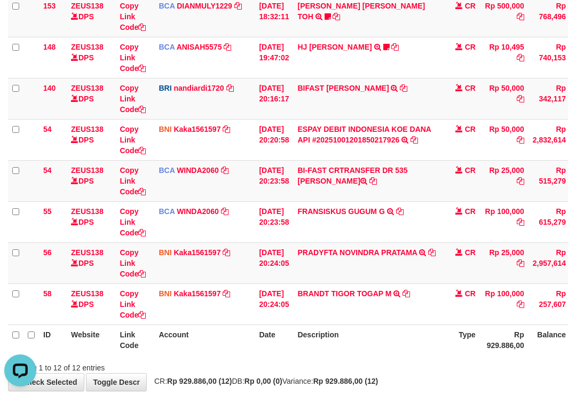
scroll to position [358, 0]
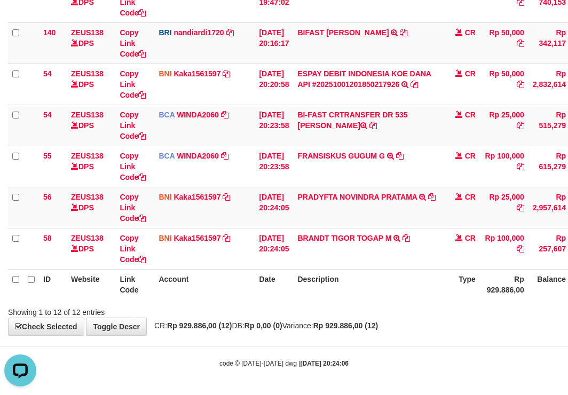
click at [430, 298] on th "Description" at bounding box center [368, 284] width 150 height 30
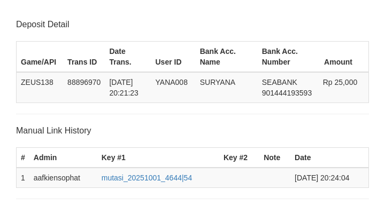
scroll to position [278, 0]
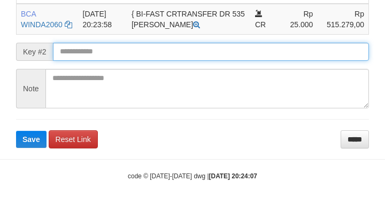
click at [95, 62] on form "**********" at bounding box center [192, 41] width 352 height 214
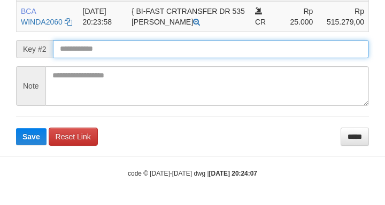
click at [16, 128] on button "Save" at bounding box center [31, 136] width 30 height 17
click at [91, 48] on input "text" at bounding box center [211, 49] width 316 height 18
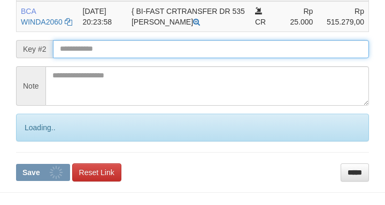
click at [93, 45] on input "text" at bounding box center [211, 49] width 316 height 18
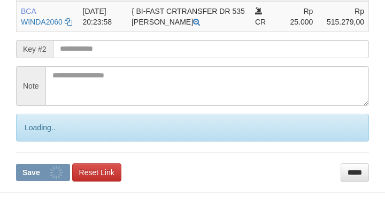
click at [85, 52] on input "text" at bounding box center [211, 49] width 316 height 18
click at [87, 54] on input "text" at bounding box center [211, 49] width 316 height 18
click at [86, 54] on input "text" at bounding box center [211, 49] width 316 height 18
click at [16, 164] on button "Save" at bounding box center [43, 172] width 54 height 17
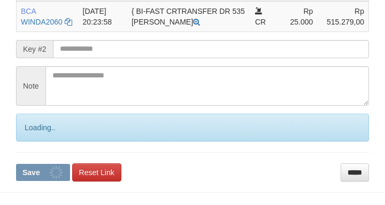
click at [86, 54] on input "text" at bounding box center [211, 49] width 316 height 18
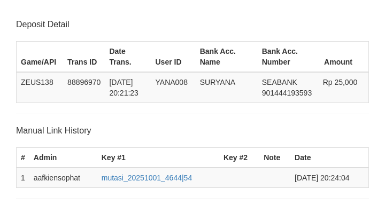
scroll to position [278, 0]
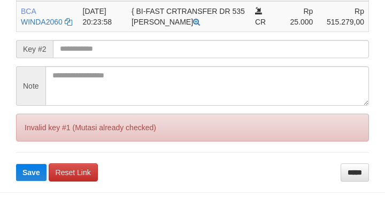
click at [16, 164] on button "Save" at bounding box center [31, 172] width 30 height 17
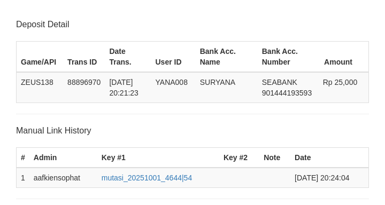
scroll to position [278, 0]
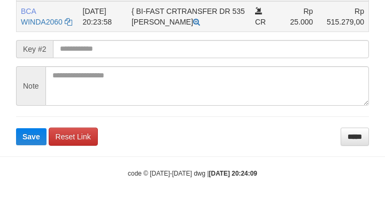
click at [50, 2] on td "BCA WINDA2060 DPS WINDA mutasi_20251001_4644 | 54 mutasi_20251001_4644 | 54" at bounding box center [48, 16] width 62 height 31
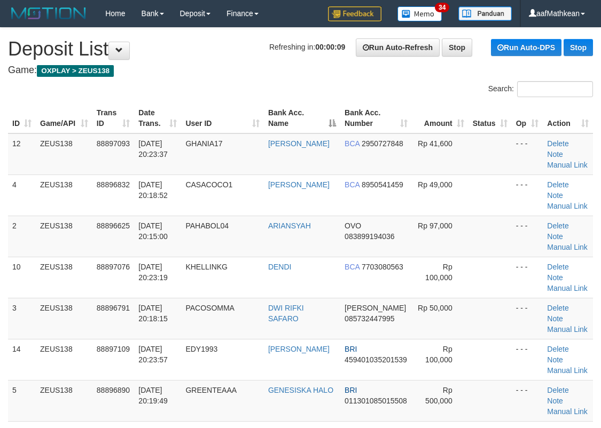
click at [187, 59] on h1 "Refreshing in: 00:00:09 Run Auto-Refresh Stop Run Auto-DPS Stop Deposit List" at bounding box center [300, 48] width 585 height 21
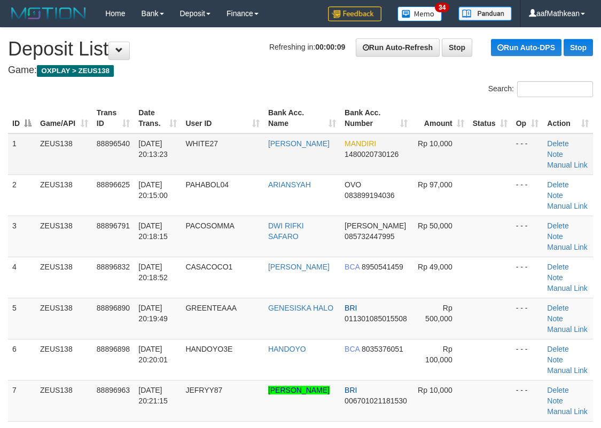
click at [206, 137] on tr "1 ZEUS138 88896540 [DATE] 20:13:23 WHITE27 [PERSON_NAME] MANDIRI 1480020730126 …" at bounding box center [300, 155] width 585 height 42
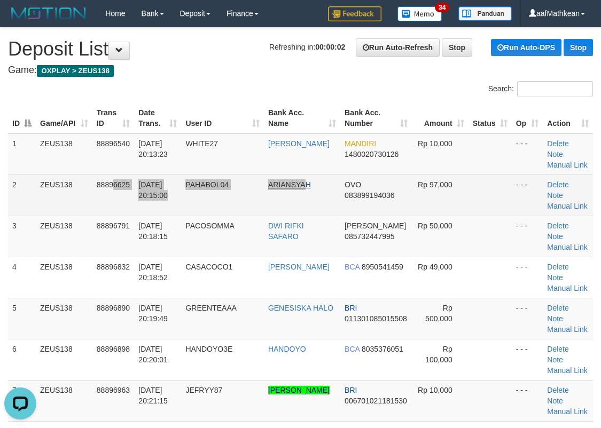
click at [314, 186] on tr "2 ZEUS138 88896625 [DATE] 20:15:00 PAHABOL04 ARIANSYAH OVO 083899194036 Rp 97,0…" at bounding box center [300, 195] width 585 height 41
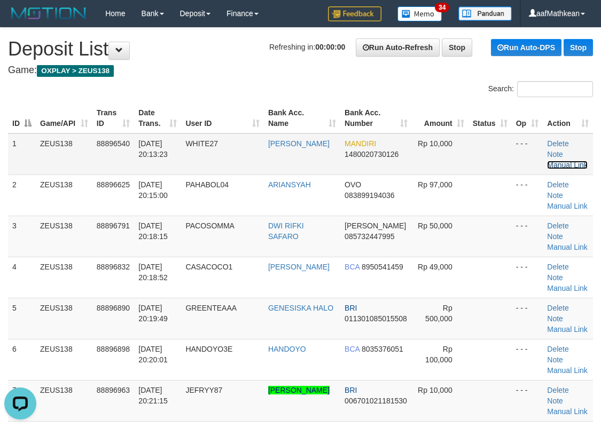
click at [572, 161] on link "Manual Link" at bounding box center [567, 165] width 41 height 9
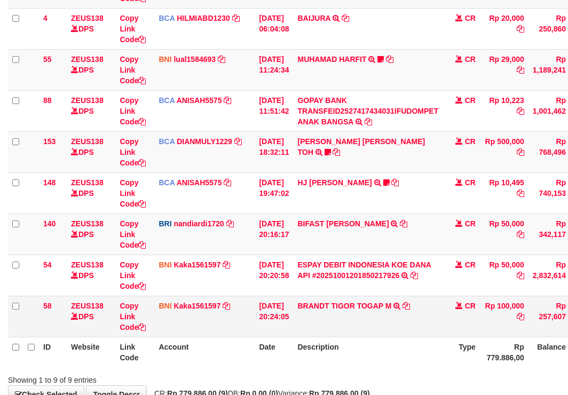
scroll to position [234, 0]
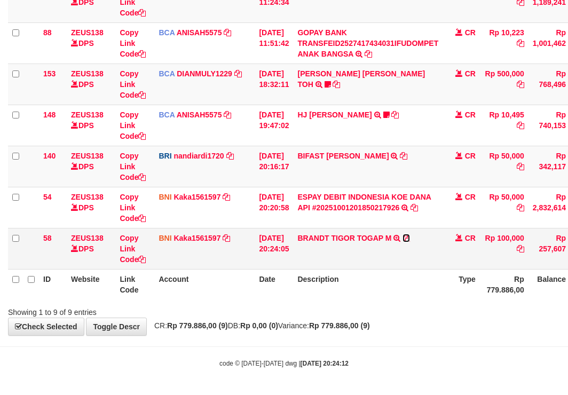
click at [410, 239] on icon at bounding box center [406, 237] width 7 height 7
click at [318, 262] on td "BRANDT TIGOR TOGAP M TRANSFER DARI BPK BRANDT TIGOR TOGAP M" at bounding box center [368, 248] width 150 height 41
click at [330, 278] on th "Description" at bounding box center [368, 284] width 150 height 30
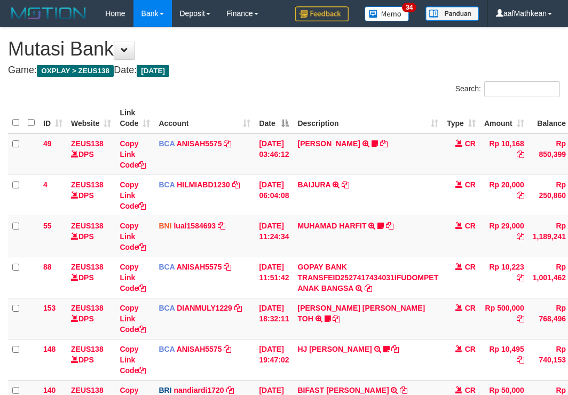
scroll to position [167, 0]
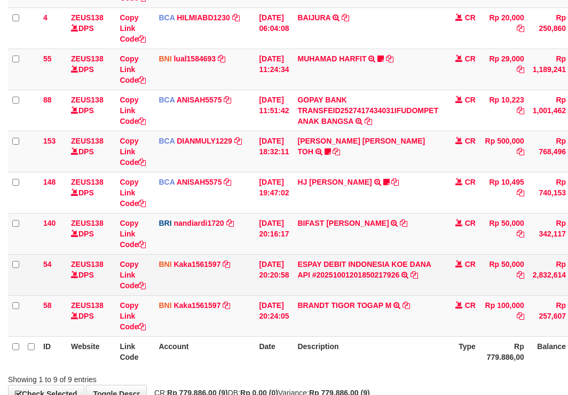
drag, startPoint x: 381, startPoint y: 287, endPoint x: 398, endPoint y: 276, distance: 21.2
click at [382, 287] on td "ESPAY DEBIT INDONESIA KOE DANA API #20251001201850217926 TRANSFER DARI ESPAY DE…" at bounding box center [368, 274] width 150 height 41
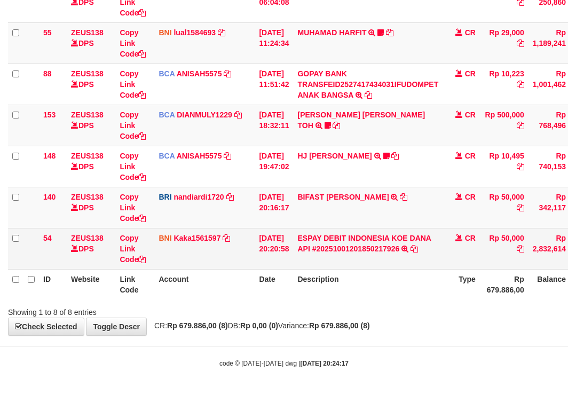
scroll to position [193, 0]
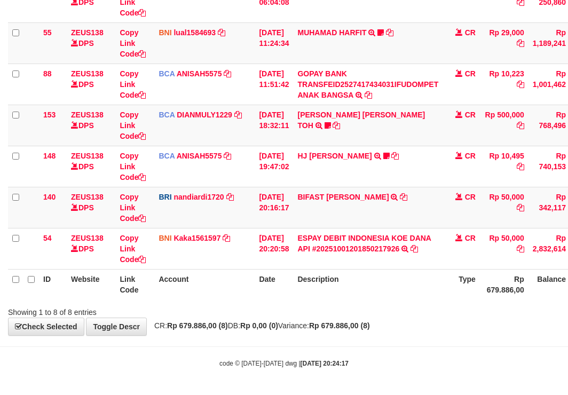
click at [421, 276] on table "ID Website Link Code Account Date Description Type Amount Balance Status Action…" at bounding box center [326, 105] width 637 height 390
drag, startPoint x: 333, startPoint y: 190, endPoint x: 389, endPoint y: 201, distance: 57.1
click at [389, 201] on td "BIFAST MUHAMMAD FIR TRANSFER NBMB BIFAST MUHAMMAD FIR TO NANDI ARDIANSYAH" at bounding box center [368, 207] width 150 height 41
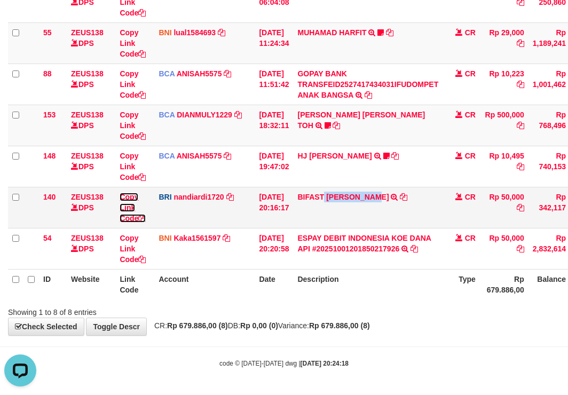
click at [141, 216] on icon at bounding box center [141, 218] width 7 height 7
drag, startPoint x: 141, startPoint y: 217, endPoint x: 576, endPoint y: 206, distance: 434.9
click at [146, 218] on icon at bounding box center [141, 218] width 7 height 7
click at [420, 275] on th "Description" at bounding box center [368, 284] width 150 height 30
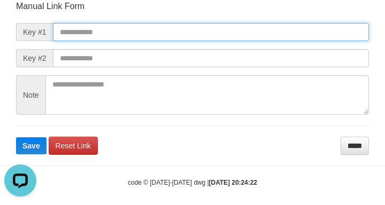
click at [57, 30] on input "text" at bounding box center [211, 32] width 316 height 18
drag, startPoint x: 117, startPoint y: 38, endPoint x: 135, endPoint y: 42, distance: 18.0
click at [116, 38] on input "text" at bounding box center [211, 32] width 316 height 18
paste input "**********"
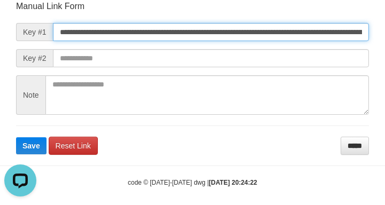
scroll to position [0, 775]
type input "**********"
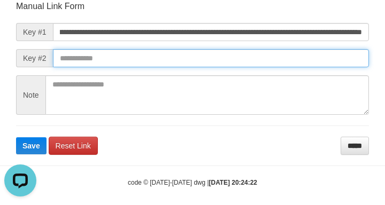
click at [16, 137] on button "Save" at bounding box center [31, 145] width 30 height 17
click at [288, 56] on input "text" at bounding box center [211, 58] width 316 height 18
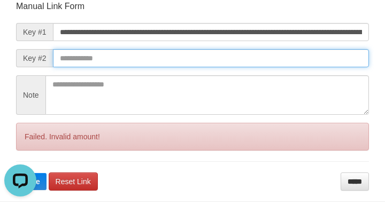
click at [289, 62] on input "text" at bounding box center [211, 58] width 316 height 18
click at [16, 173] on button "Save" at bounding box center [31, 181] width 30 height 17
click at [292, 67] on input "text" at bounding box center [211, 58] width 316 height 18
click at [16, 173] on button "Save" at bounding box center [31, 181] width 30 height 17
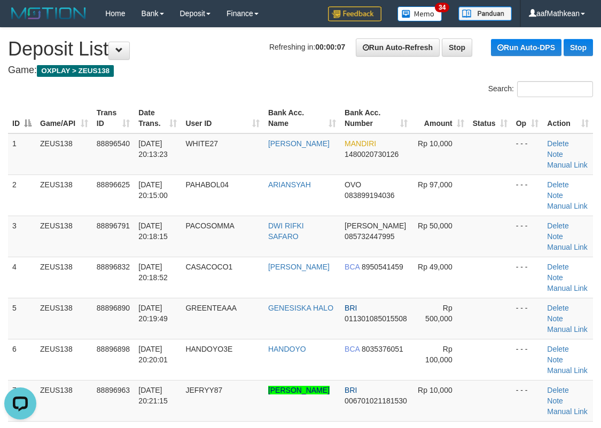
drag, startPoint x: 253, startPoint y: 56, endPoint x: 7, endPoint y: 136, distance: 258.4
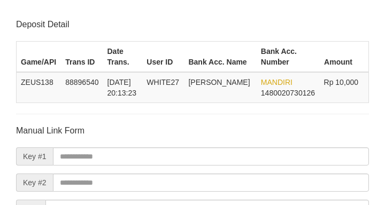
scroll to position [124, 0]
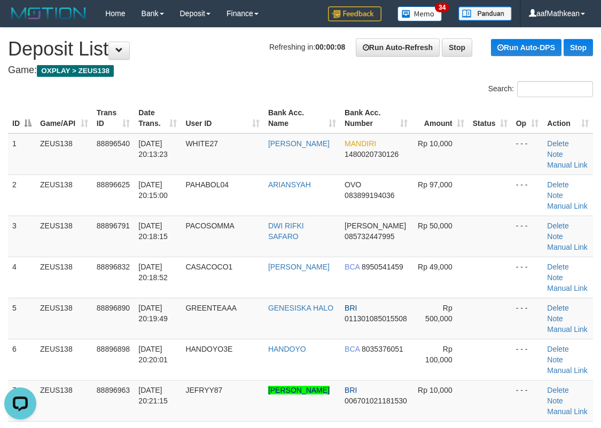
click at [192, 92] on div "Search:" at bounding box center [300, 90] width 601 height 19
click at [131, 42] on h1 "Refreshing in: 00:00:06 Run Auto-Refresh Stop Run Auto-DPS Stop Deposit List" at bounding box center [300, 48] width 585 height 21
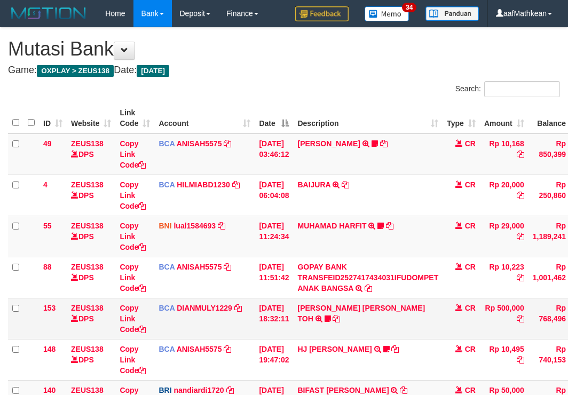
scroll to position [193, 0]
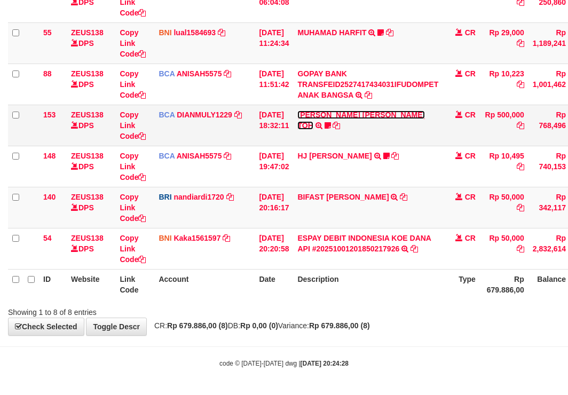
click at [350, 115] on link "[PERSON_NAME] [PERSON_NAME] TOH" at bounding box center [361, 120] width 128 height 19
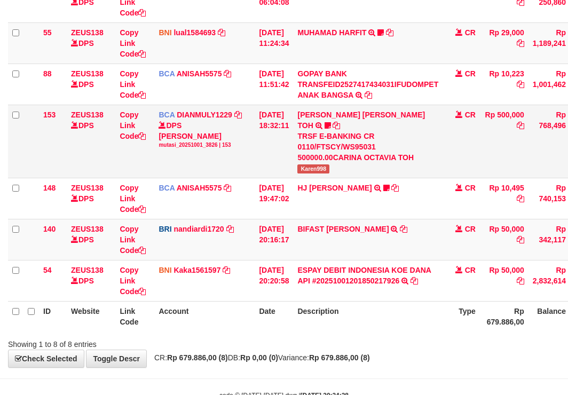
click at [315, 164] on span "Karen998" at bounding box center [313, 168] width 32 height 9
copy span "Karen998"
click at [329, 164] on span "Karen998" at bounding box center [313, 168] width 32 height 9
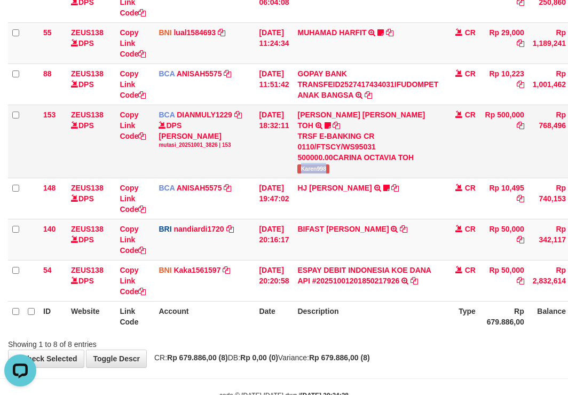
click at [329, 164] on span "Karen998" at bounding box center [313, 168] width 32 height 9
click at [341, 336] on div "Showing 1 to 8 of 8 entries" at bounding box center [284, 342] width 568 height 15
click at [341, 349] on div "**********" at bounding box center [284, 100] width 568 height 533
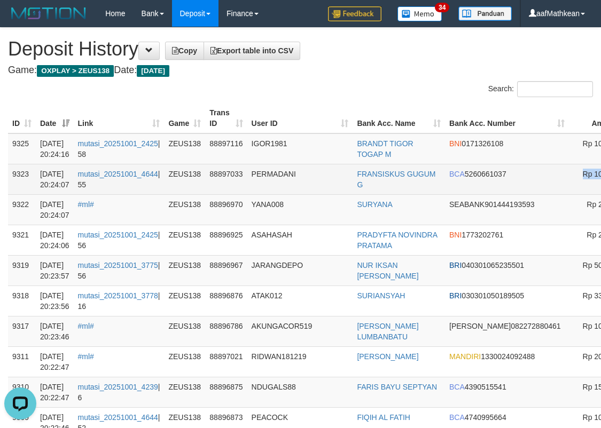
drag, startPoint x: 554, startPoint y: 176, endPoint x: 551, endPoint y: 184, distance: 8.1
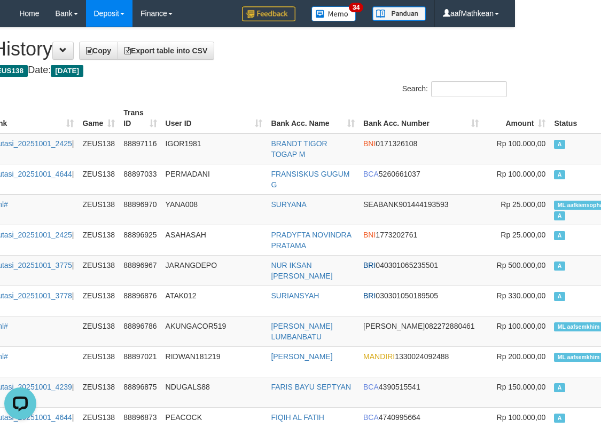
click at [277, 82] on div "Search:" at bounding box center [365, 90] width 285 height 19
click at [278, 82] on div "Search:" at bounding box center [365, 90] width 285 height 19
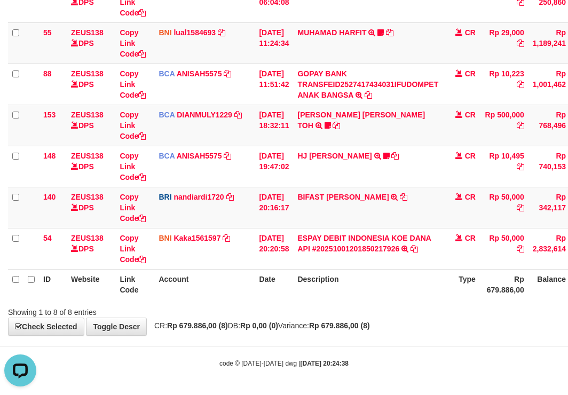
click at [355, 322] on strong "Rp 679.886,00 (8)" at bounding box center [339, 326] width 61 height 9
drag, startPoint x: 362, startPoint y: 319, endPoint x: 379, endPoint y: 319, distance: 17.1
click at [375, 319] on div "**********" at bounding box center [284, 84] width 568 height 501
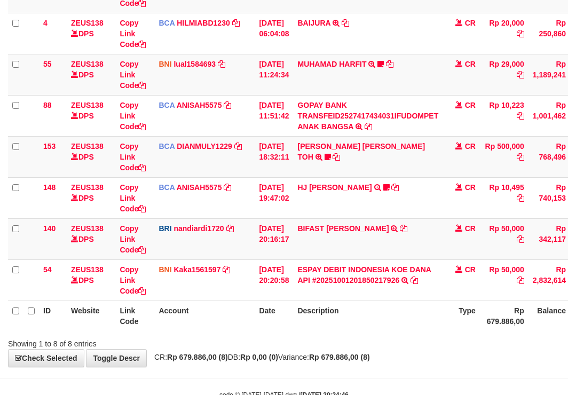
scroll to position [193, 0]
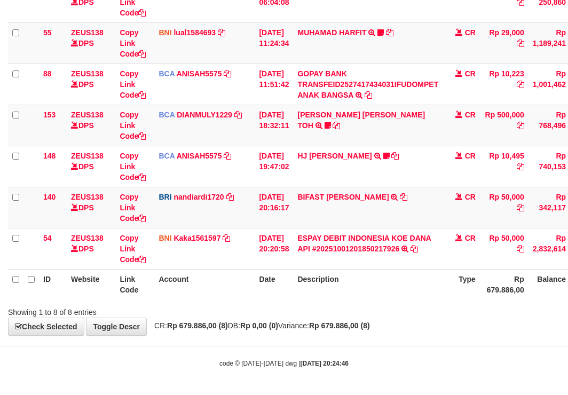
drag, startPoint x: 450, startPoint y: 293, endPoint x: 439, endPoint y: 297, distance: 11.3
click at [441, 296] on tr "ID Website Link Code Account Date Description Type Rp 679.886,00 Balance Status…" at bounding box center [326, 284] width 637 height 30
click at [449, 300] on div "ID Website Link Code Account Date Description Type Amount Balance Status Action…" at bounding box center [284, 105] width 568 height 396
click at [412, 309] on div "Showing 1 to 8 of 8 entries" at bounding box center [284, 310] width 568 height 15
click at [568, 279] on html "Toggle navigation Home Bank Account List Load By Website Group [OXPLAY] ZEUS138…" at bounding box center [284, 101] width 568 height 589
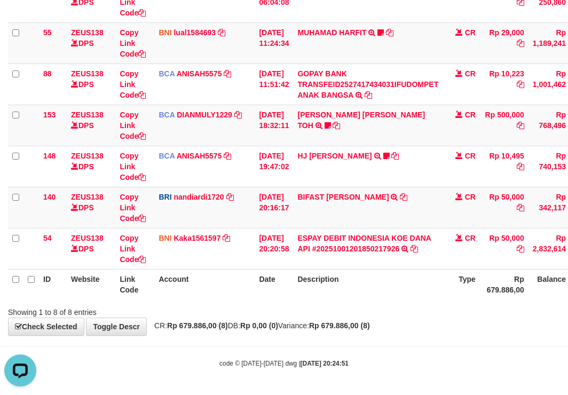
click at [409, 285] on th "Description" at bounding box center [368, 284] width 150 height 30
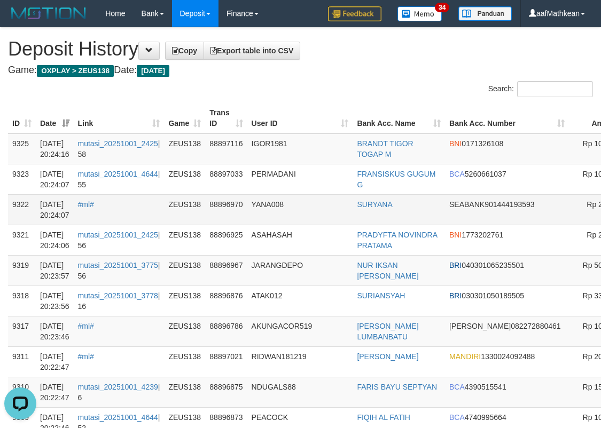
drag, startPoint x: 662, startPoint y: 221, endPoint x: 556, endPoint y: 217, distance: 105.3
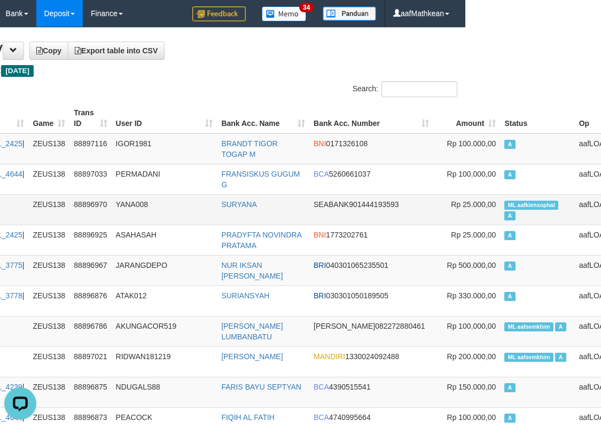
click at [504, 203] on span "ML aafkiensophat" at bounding box center [531, 205] width 54 height 9
click at [500, 218] on td "ML aafkiensophat A" at bounding box center [537, 209] width 74 height 30
click at [504, 206] on span "ML aafkiensophat" at bounding box center [531, 205] width 54 height 9
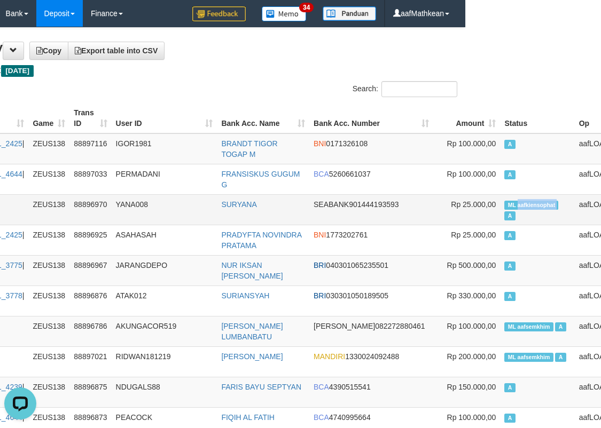
copy td "aafkiensophat"
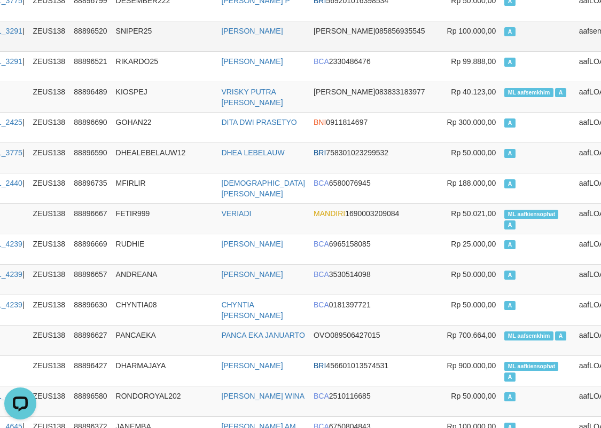
drag, startPoint x: 205, startPoint y: 72, endPoint x: 201, endPoint y: 22, distance: 49.8
click at [204, 67] on td "RIKARDO25" at bounding box center [165, 66] width 106 height 30
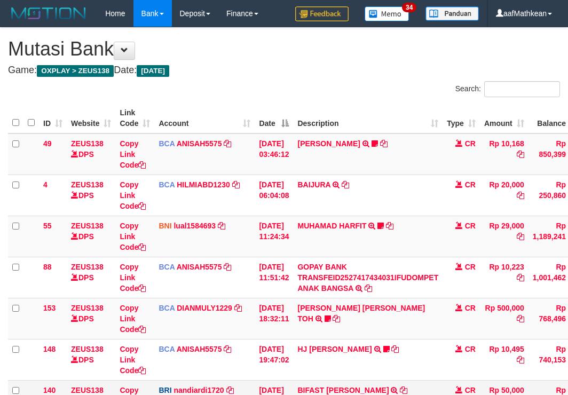
scroll to position [126, 0]
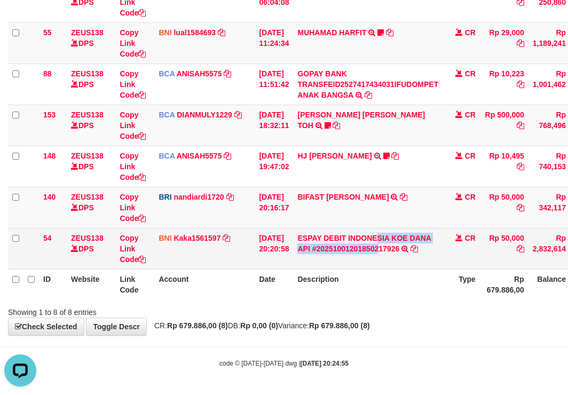
drag, startPoint x: 386, startPoint y: 250, endPoint x: 379, endPoint y: 262, distance: 14.1
click at [385, 262] on td "ESPAY DEBIT INDONESIA [PERSON_NAME] API #20251001201850217926 TRANSFER [PERSON_…" at bounding box center [368, 248] width 150 height 41
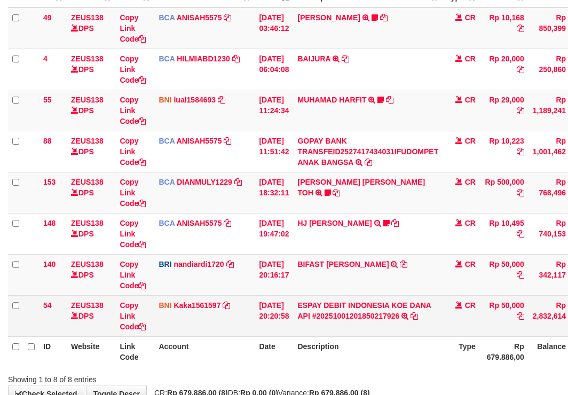
scroll to position [193, 0]
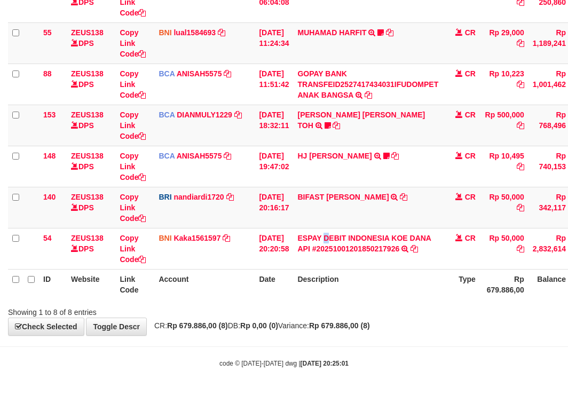
drag, startPoint x: 333, startPoint y: 238, endPoint x: 350, endPoint y: 278, distance: 43.8
click at [334, 243] on td "ESPAY DEBIT INDONESIA [PERSON_NAME] API #20251001201850217926 TRANSFER [PERSON_…" at bounding box center [368, 248] width 150 height 41
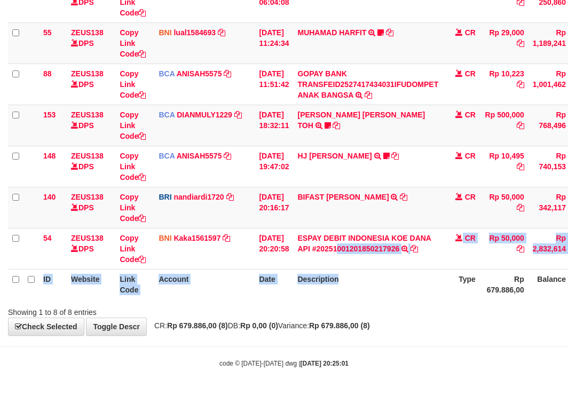
drag, startPoint x: 350, startPoint y: 278, endPoint x: 344, endPoint y: 283, distance: 7.6
click at [350, 281] on table "ID Website Link Code Account Date Description Type Amount Balance Status Action…" at bounding box center [326, 105] width 637 height 390
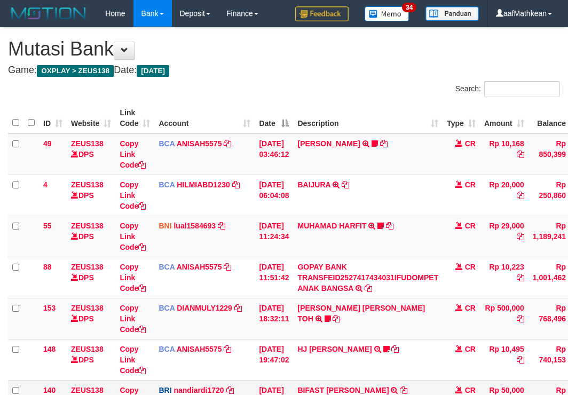
scroll to position [126, 0]
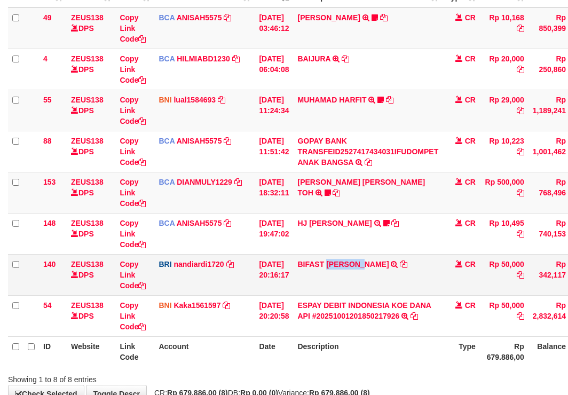
drag, startPoint x: 0, startPoint y: 0, endPoint x: 346, endPoint y: 276, distance: 442.3
click at [340, 277] on td "BIFAST [PERSON_NAME] FIR TRANSFER NBMB BIFAST [PERSON_NAME] FIR TO NANDI ARDIAN…" at bounding box center [368, 274] width 150 height 41
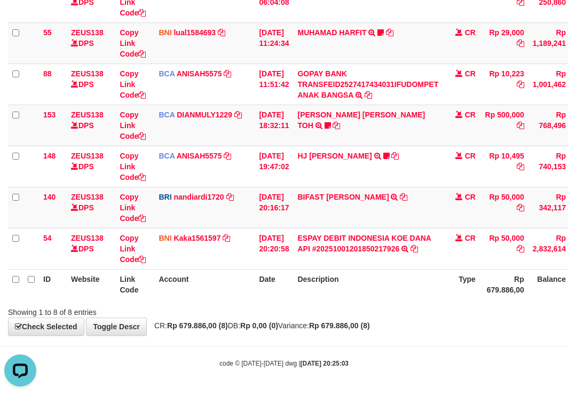
click at [362, 292] on th "Description" at bounding box center [368, 284] width 150 height 30
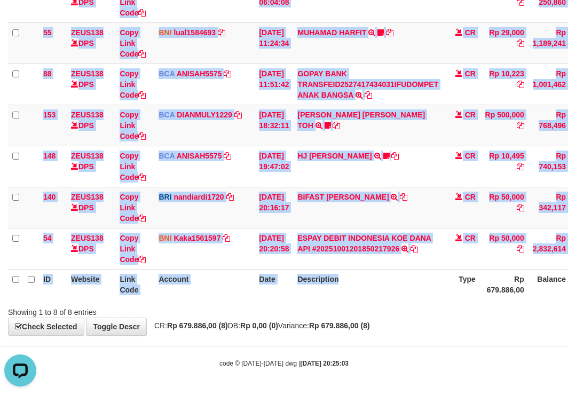
click at [367, 296] on div "ID Website Link Code Account Date Description Type Amount Balance Status Action…" at bounding box center [284, 105] width 568 height 396
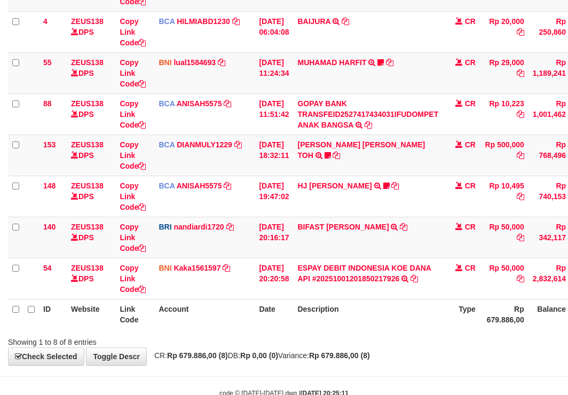
scroll to position [193, 0]
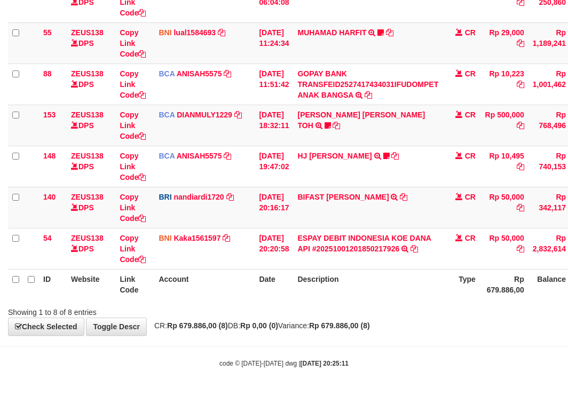
click at [438, 299] on th "Description" at bounding box center [368, 284] width 150 height 30
click at [440, 307] on div "Showing 1 to 8 of 8 entries" at bounding box center [284, 310] width 568 height 15
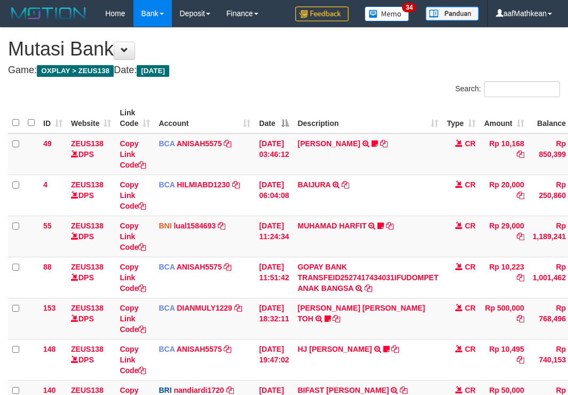
scroll to position [126, 0]
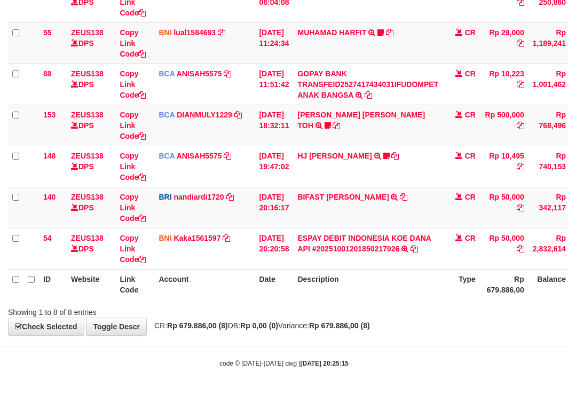
drag, startPoint x: 375, startPoint y: 308, endPoint x: 378, endPoint y: 317, distance: 9.5
click at [379, 317] on div "Showing 1 to 8 of 8 entries" at bounding box center [284, 310] width 568 height 15
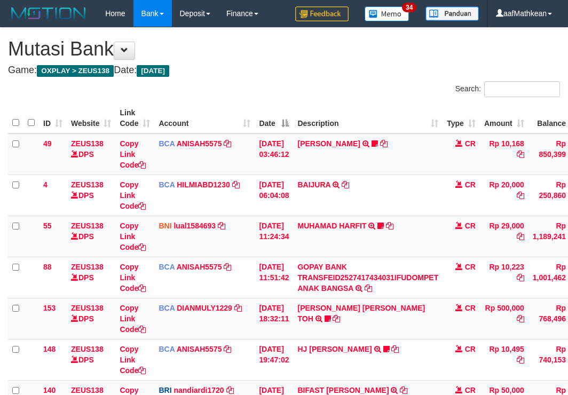
scroll to position [126, 0]
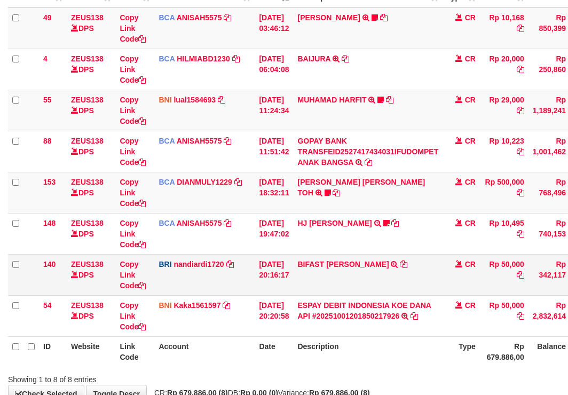
drag, startPoint x: 430, startPoint y: 343, endPoint x: 431, endPoint y: 293, distance: 50.7
click at [430, 342] on th "Description" at bounding box center [368, 351] width 150 height 30
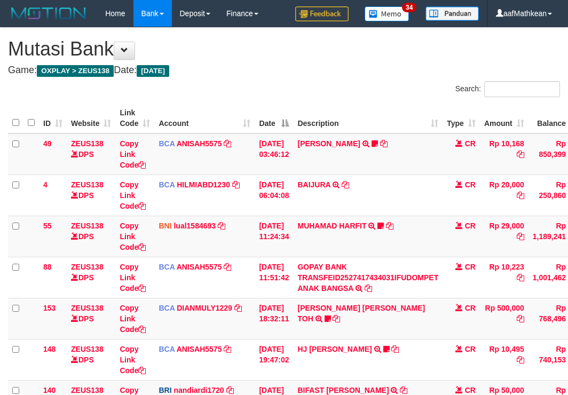
scroll to position [193, 0]
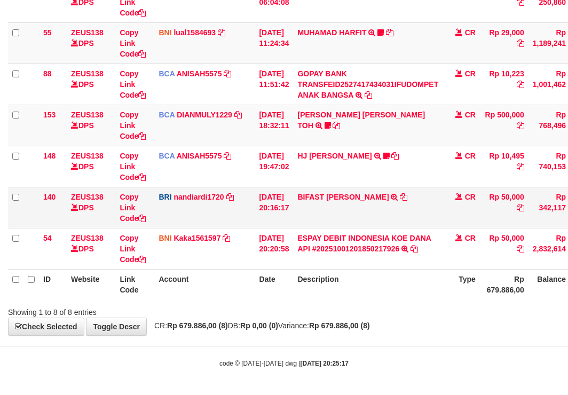
drag, startPoint x: 421, startPoint y: 294, endPoint x: 363, endPoint y: 192, distance: 117.4
click at [401, 242] on table "ID Website Link Code Account Date Description Type Amount Balance Status Action…" at bounding box center [326, 105] width 637 height 390
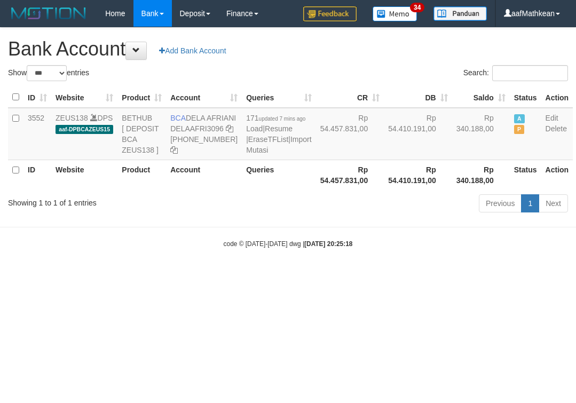
select select "***"
drag, startPoint x: 384, startPoint y: 285, endPoint x: 562, endPoint y: 284, distance: 177.8
click at [525, 276] on body "Toggle navigation Home Bank Account List Load By Website Group [OXPLAY] ZEUS138…" at bounding box center [288, 138] width 576 height 276
drag, startPoint x: 185, startPoint y: 267, endPoint x: 248, endPoint y: 190, distance: 99.8
click at [186, 265] on body "Toggle navigation Home Bank Account List Load By Website Group [OXPLAY] ZEUS138…" at bounding box center [288, 138] width 576 height 276
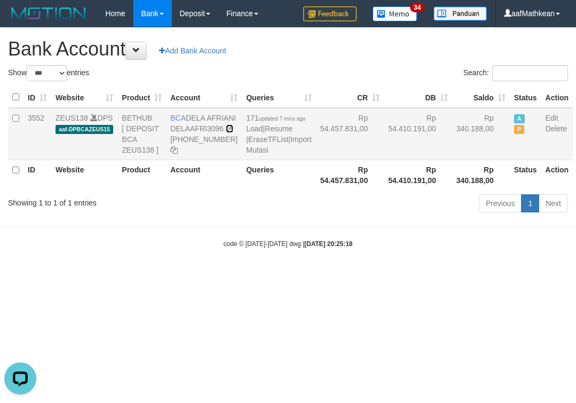
click at [226, 132] on icon at bounding box center [229, 128] width 7 height 7
click at [281, 216] on div "Previous 1 Next" at bounding box center [408, 204] width 320 height 23
drag, startPoint x: 205, startPoint y: 270, endPoint x: 239, endPoint y: 226, distance: 55.6
click at [206, 270] on body "Toggle navigation Home Bank Account List Load By Website Group [OXPLAY] ZEUS138…" at bounding box center [288, 138] width 576 height 276
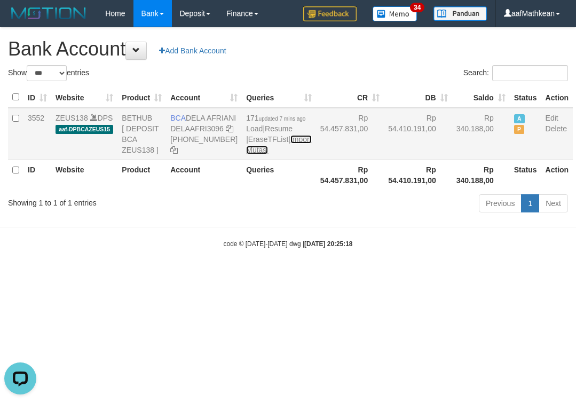
click at [246, 154] on link "Import Mutasi" at bounding box center [278, 144] width 65 height 19
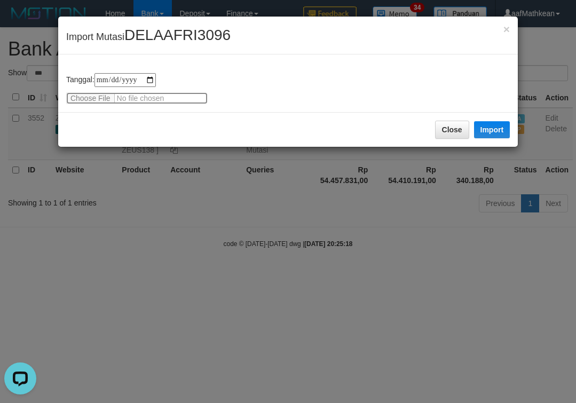
click at [95, 96] on input "file" at bounding box center [137, 98] width 142 height 12
type input "**********"
click at [503, 127] on button "Import" at bounding box center [492, 129] width 36 height 17
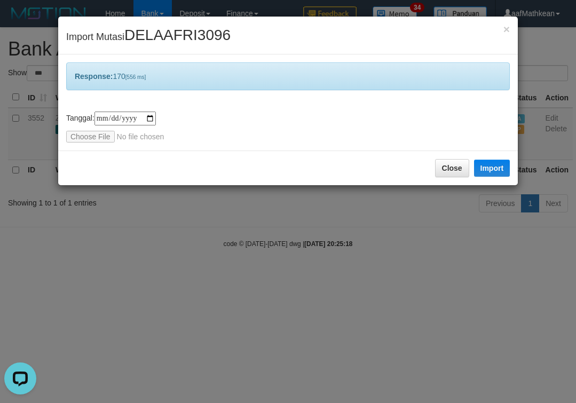
click at [391, 287] on div "**********" at bounding box center [288, 201] width 576 height 403
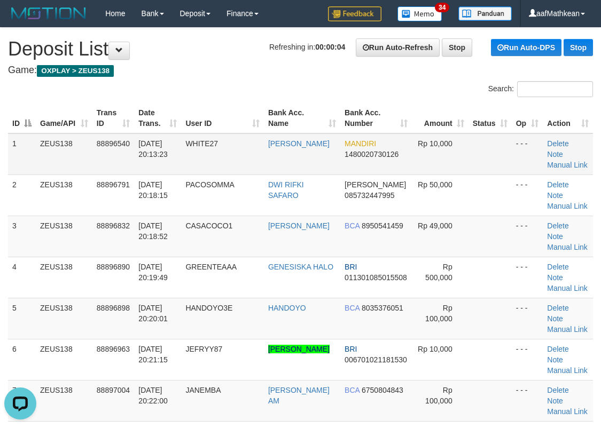
click at [239, 162] on td "WHITE27" at bounding box center [222, 155] width 82 height 42
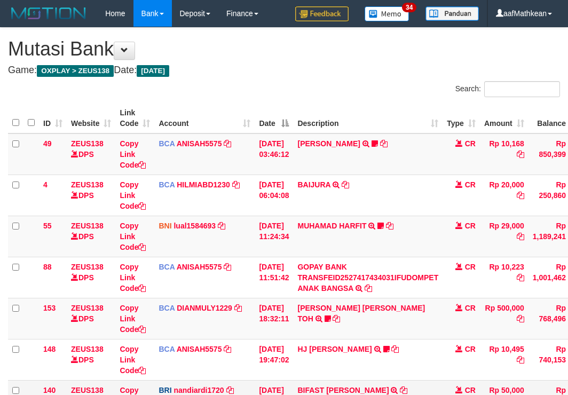
scroll to position [126, 0]
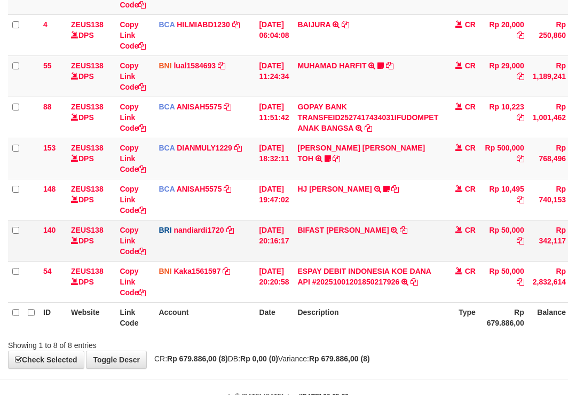
scroll to position [193, 0]
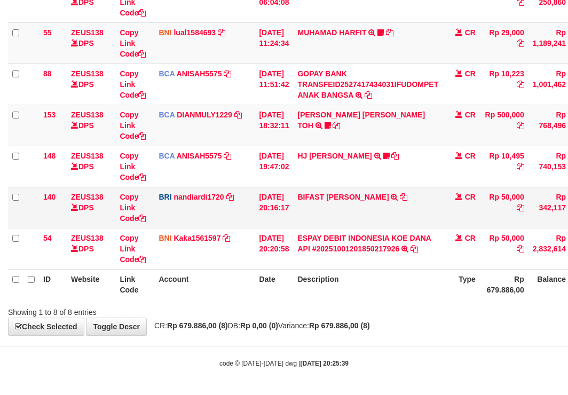
click at [411, 223] on td "BIFAST MUHAMMAD FIR TRANSFER NBMB BIFAST MUHAMMAD FIR TO NANDI ARDIANSYAH" at bounding box center [368, 207] width 150 height 41
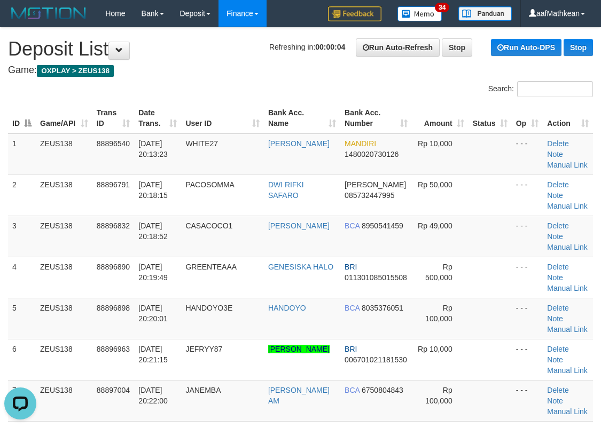
scroll to position [464, 0]
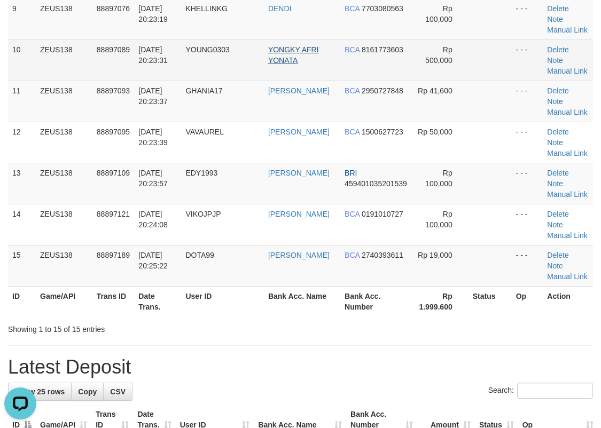
click at [309, 54] on tr "10 ZEUS138 88897089 [DATE] 20:23:31 YOUNG0303 [PERSON_NAME] BCA 8161773603 Rp 5…" at bounding box center [300, 60] width 585 height 41
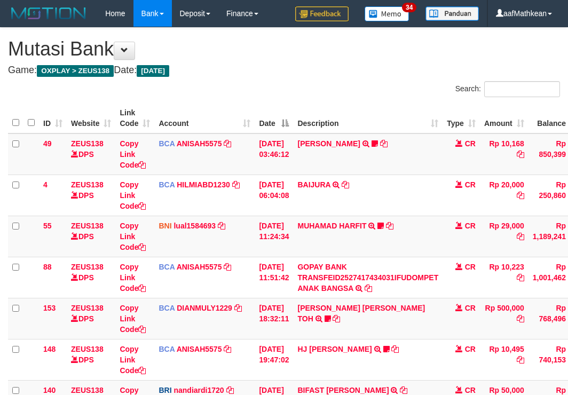
scroll to position [126, 0]
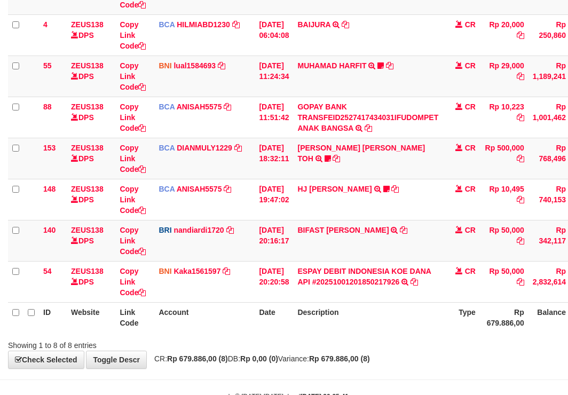
scroll to position [193, 0]
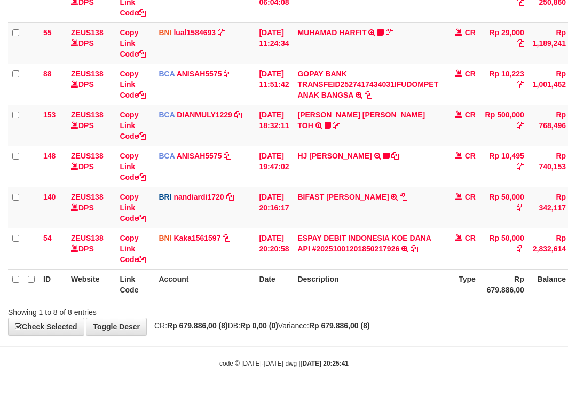
drag, startPoint x: 320, startPoint y: 307, endPoint x: 571, endPoint y: 302, distance: 251.1
click at [346, 307] on div "Showing 1 to 8 of 8 entries" at bounding box center [284, 310] width 568 height 15
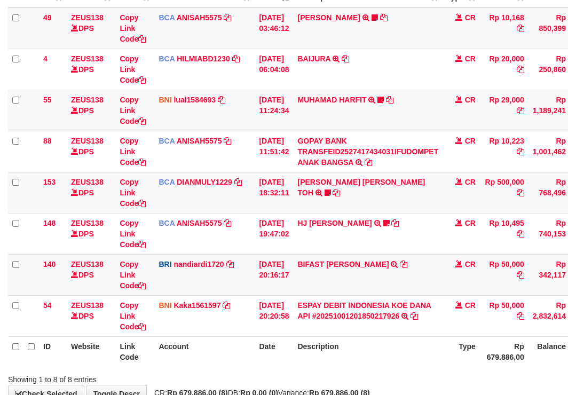
scroll to position [193, 0]
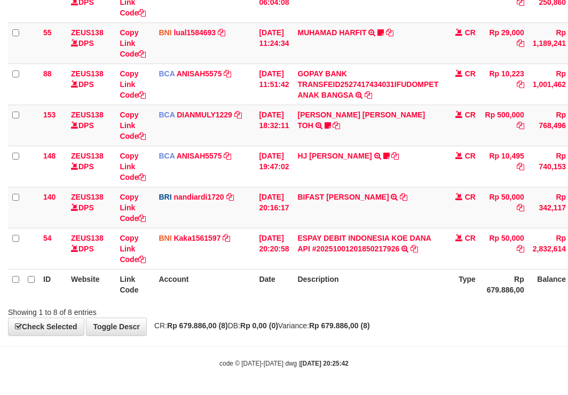
click at [445, 298] on div "ID Website Link Code Account Date Description Type Amount Balance Status Action…" at bounding box center [284, 105] width 568 height 396
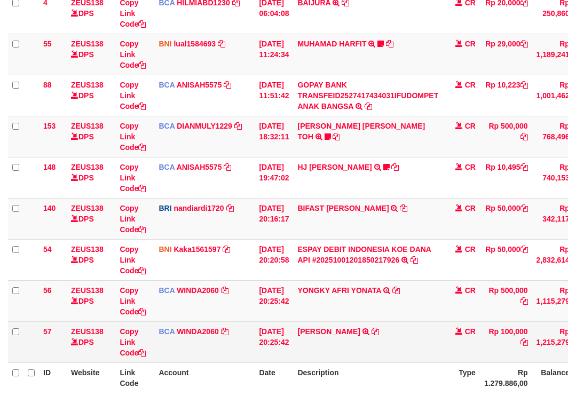
scroll to position [276, 0]
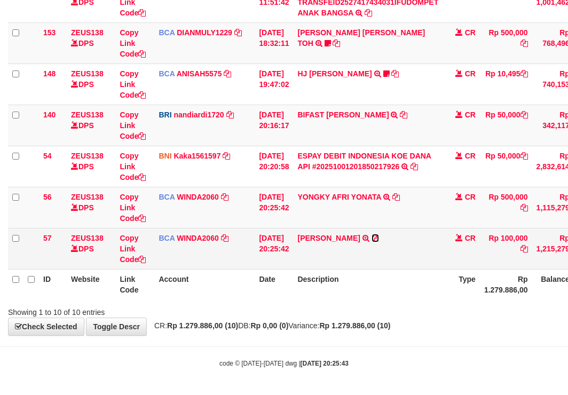
click at [374, 239] on icon at bounding box center [375, 237] width 7 height 7
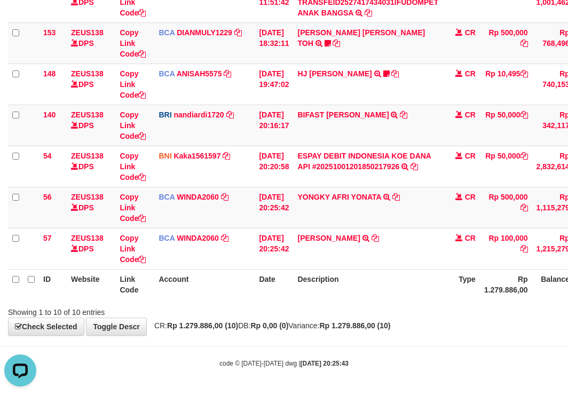
scroll to position [0, 0]
click at [400, 197] on icon at bounding box center [396, 196] width 7 height 7
click at [297, 193] on link "YONGKY AFRI YONATA" at bounding box center [339, 197] width 84 height 9
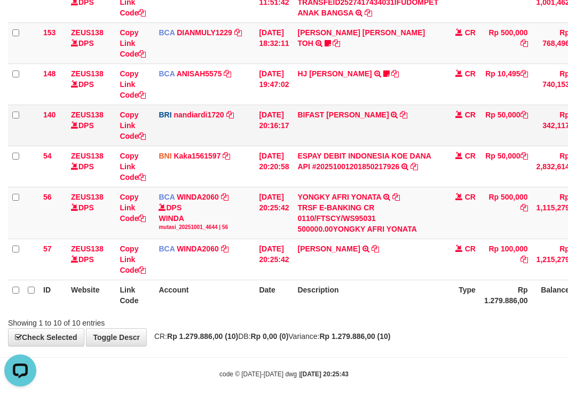
drag, startPoint x: 384, startPoint y: 121, endPoint x: 449, endPoint y: 117, distance: 64.8
click at [413, 120] on td "BIFAST MUHAMMAD FIR TRANSFER NBMB BIFAST MUHAMMAD FIR TO NANDI ARDIANSYAH" at bounding box center [368, 125] width 150 height 41
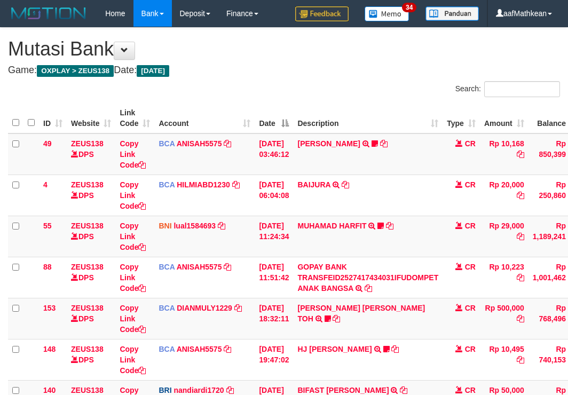
scroll to position [193, 0]
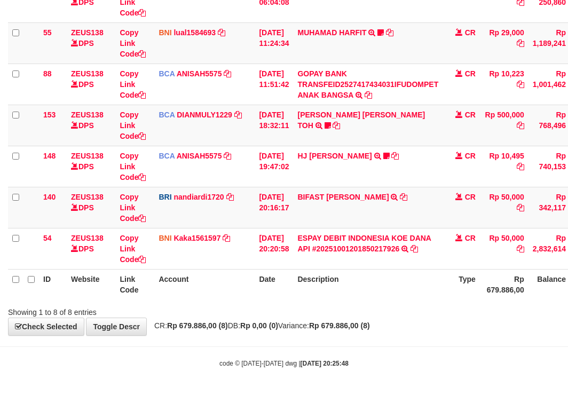
click at [568, 247] on html "Toggle navigation Home Bank Account List Load By Website Group [OXPLAY] ZEUS138…" at bounding box center [284, 101] width 568 height 589
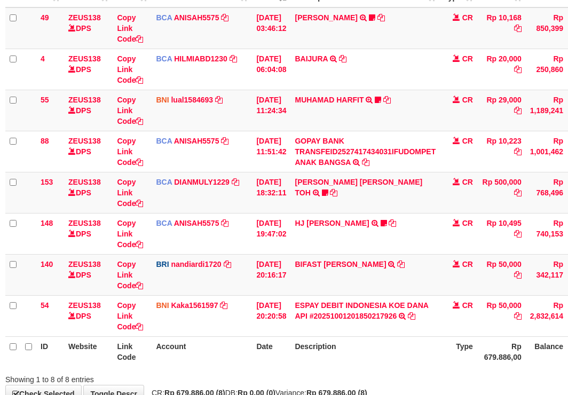
drag, startPoint x: 317, startPoint y: 298, endPoint x: 569, endPoint y: 285, distance: 252.4
click at [417, 293] on tbody "49 ZEUS138 DPS Copy Link Code BCA ANISAH5575 DPS ANISAH mutasi_20251001_3827 | …" at bounding box center [323, 172] width 637 height 330
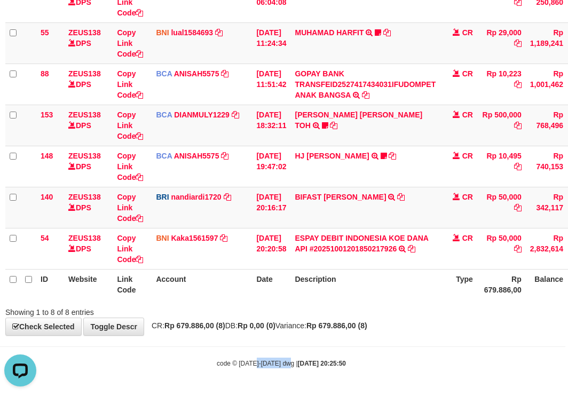
drag, startPoint x: 270, startPoint y: 394, endPoint x: 570, endPoint y: 362, distance: 301.9
click at [511, 373] on body "Toggle navigation Home Bank Account List Load By Website Group [OXPLAY] ZEUS138…" at bounding box center [281, 101] width 568 height 589
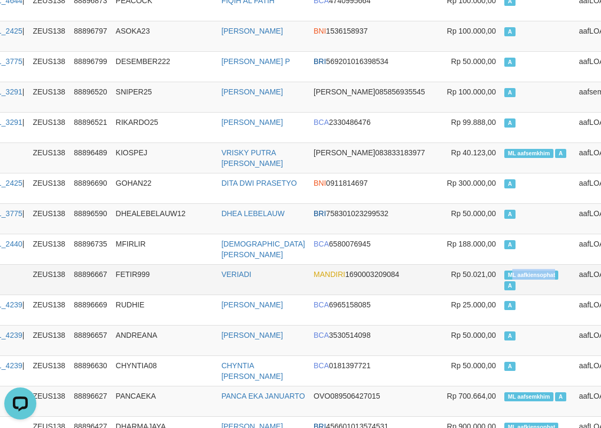
drag, startPoint x: 504, startPoint y: 275, endPoint x: 495, endPoint y: 272, distance: 9.0
click at [504, 273] on span "ML aafkiensophat" at bounding box center [531, 275] width 54 height 9
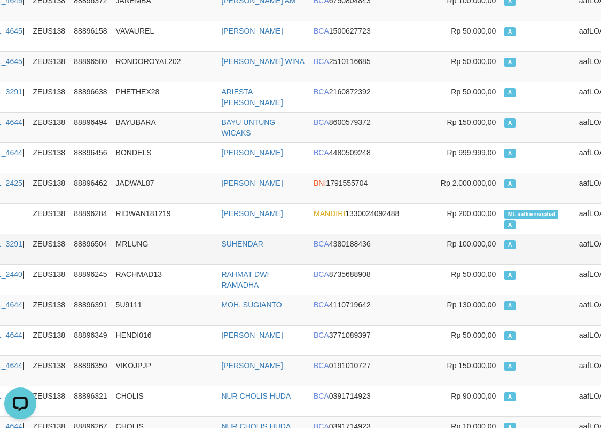
scroll to position [1422, 136]
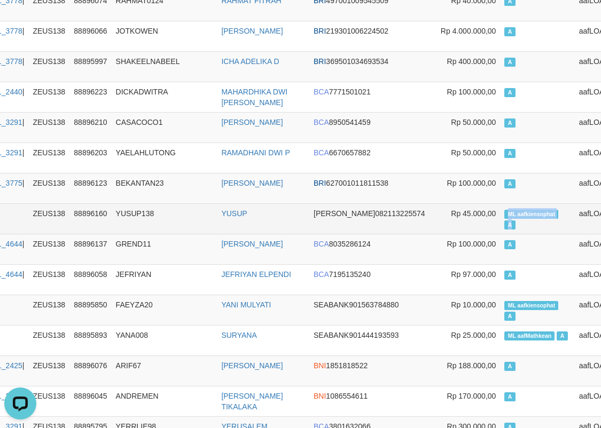
drag, startPoint x: 454, startPoint y: 216, endPoint x: 495, endPoint y: 220, distance: 40.8
click at [500, 220] on td "ML aafkiensophat A" at bounding box center [537, 218] width 74 height 30
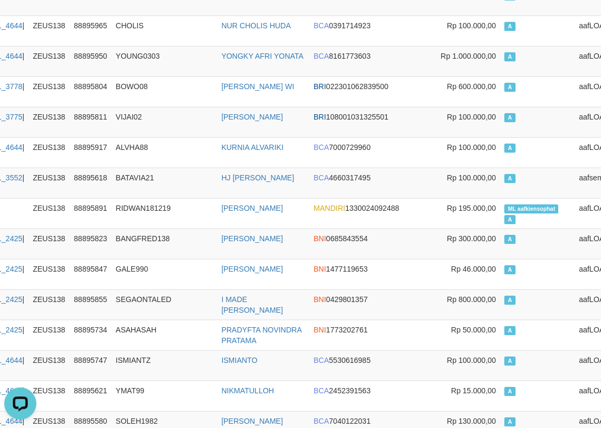
scroll to position [2188, 136]
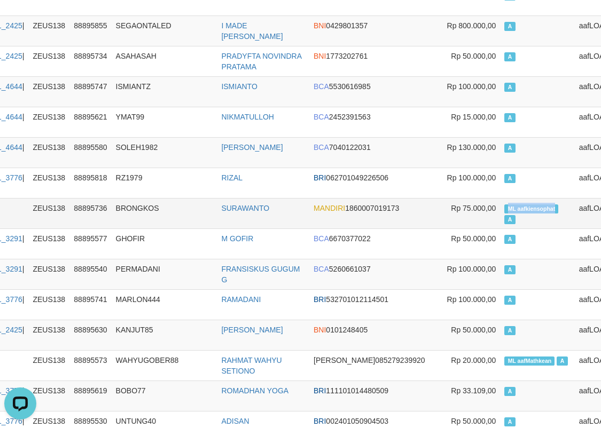
drag, startPoint x: 458, startPoint y: 205, endPoint x: 504, endPoint y: 207, distance: 46.5
click at [504, 207] on span "ML aafkiensophat" at bounding box center [531, 209] width 54 height 9
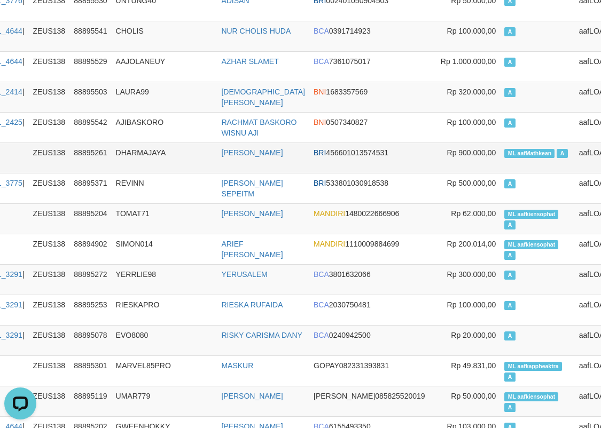
click at [504, 152] on span "ML aafMathkean" at bounding box center [529, 153] width 50 height 9
copy td "ML aafMathkean A"
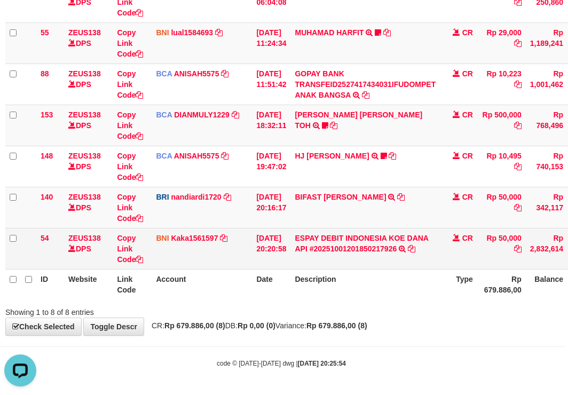
click at [280, 256] on td "[DATE] 20:20:58" at bounding box center [271, 248] width 38 height 41
click at [289, 258] on td "[DATE] 20:20:58" at bounding box center [271, 248] width 38 height 41
click at [291, 256] on td "[DATE] 20:20:58" at bounding box center [271, 248] width 38 height 41
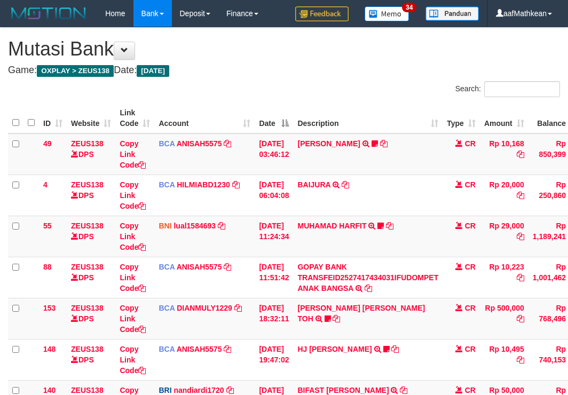
scroll to position [126, 3]
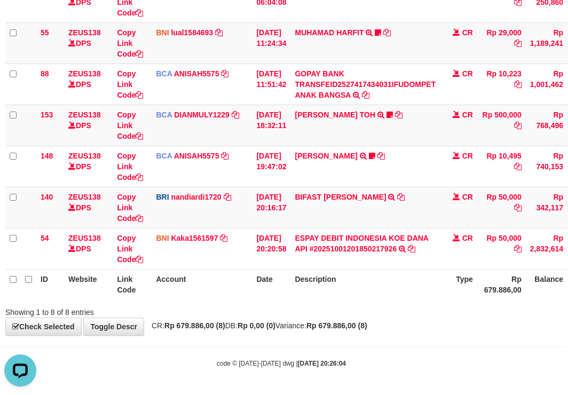
drag, startPoint x: 344, startPoint y: 279, endPoint x: 422, endPoint y: 317, distance: 87.2
click at [362, 289] on table "ID Website Link Code Account Date Description Type Amount Balance Status Action…" at bounding box center [323, 105] width 637 height 390
click at [428, 308] on div "Showing 1 to 8 of 8 entries" at bounding box center [281, 310] width 568 height 15
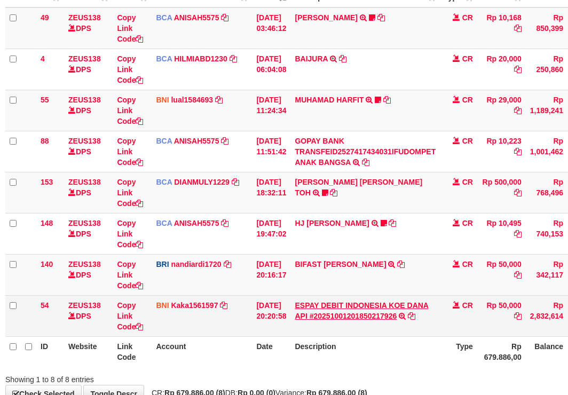
scroll to position [193, 3]
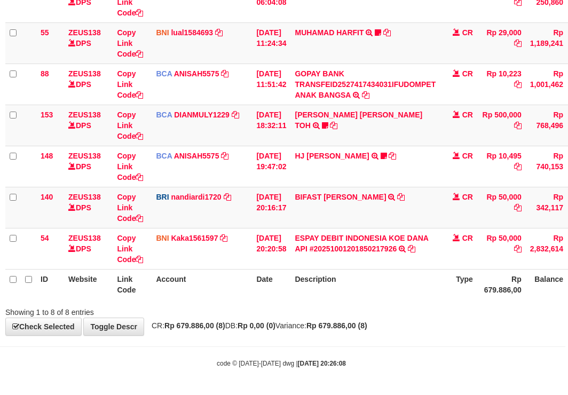
click at [408, 300] on div "ID Website Link Code Account Date Description Type Amount Balance Status Action…" at bounding box center [281, 105] width 568 height 396
drag, startPoint x: 409, startPoint y: 303, endPoint x: 435, endPoint y: 301, distance: 26.8
click at [420, 307] on div "Showing 1 to 8 of 8 entries" at bounding box center [281, 310] width 568 height 15
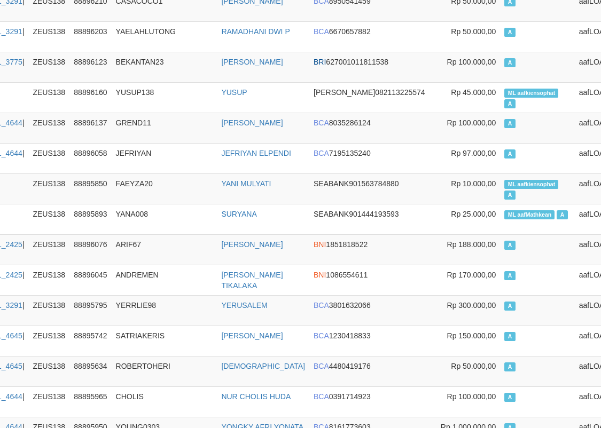
scroll to position [1543, 136]
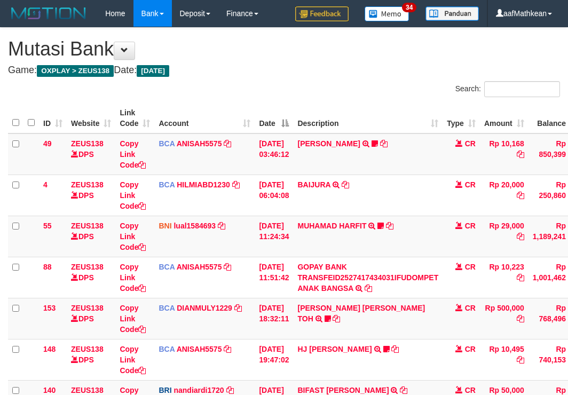
scroll to position [126, 3]
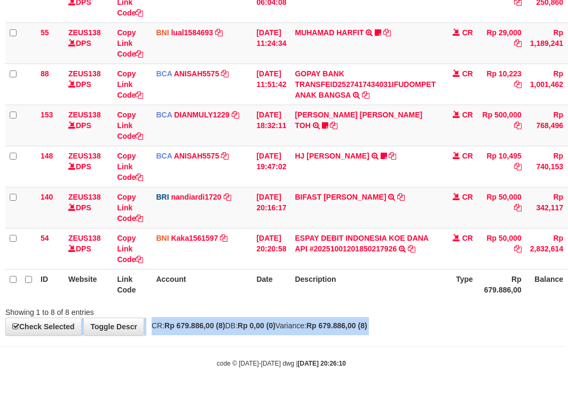
click at [566, 373] on html "Toggle navigation Home Bank Account List Load By Website Group [OXPLAY] ZEUS138…" at bounding box center [281, 101] width 568 height 589
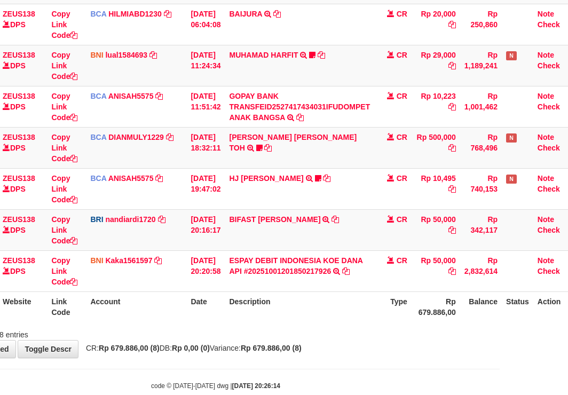
click at [364, 312] on th "Description" at bounding box center [300, 307] width 150 height 30
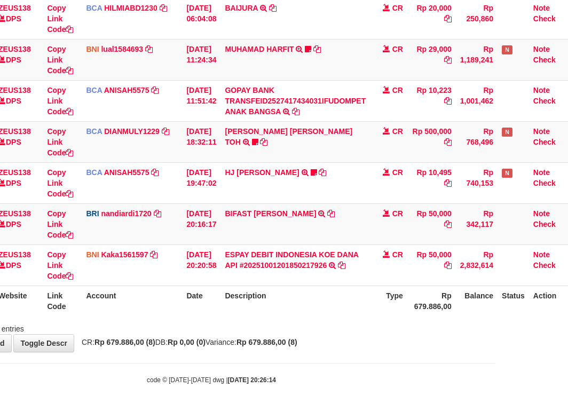
drag, startPoint x: 368, startPoint y: 311, endPoint x: 460, endPoint y: 344, distance: 97.6
click at [449, 341] on div "**********" at bounding box center [211, 101] width 568 height 501
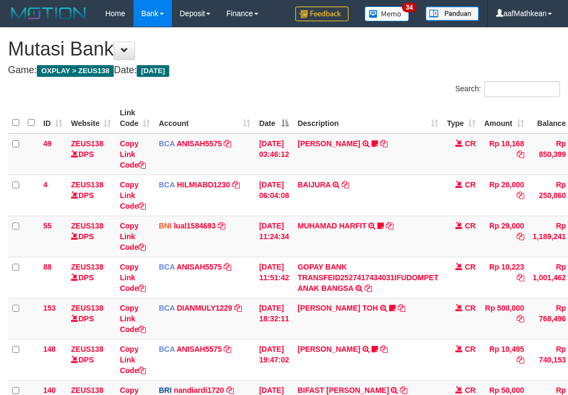
scroll to position [177, 73]
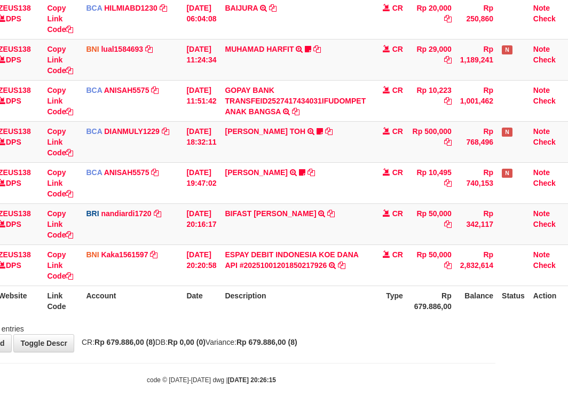
drag, startPoint x: 293, startPoint y: 291, endPoint x: 572, endPoint y: 380, distance: 292.7
click at [496, 378] on html "Toggle navigation Home Bank Account List Load By Website Group [OXPLAY] ZEUS138…" at bounding box center [211, 117] width 568 height 589
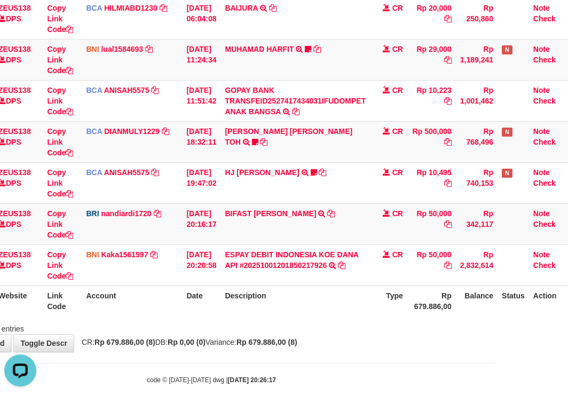
drag, startPoint x: 372, startPoint y: 299, endPoint x: 382, endPoint y: 310, distance: 15.1
click at [370, 300] on th "Description" at bounding box center [296, 301] width 150 height 30
click at [363, 314] on tr "ID Website Link Code Account Date Description Type Rp 679.886,00 Balance Status…" at bounding box center [253, 301] width 637 height 30
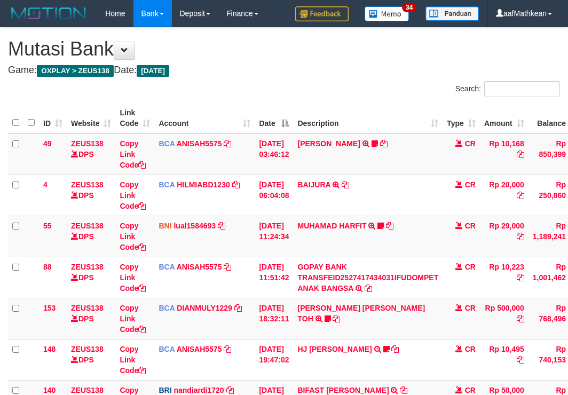
click at [434, 338] on div "**********" at bounding box center [284, 278] width 568 height 501
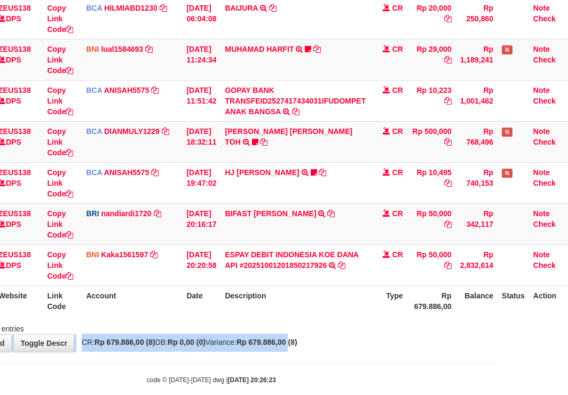
drag, startPoint x: 304, startPoint y: 328, endPoint x: 328, endPoint y: 346, distance: 30.2
click at [324, 348] on div "**********" at bounding box center [211, 101] width 568 height 501
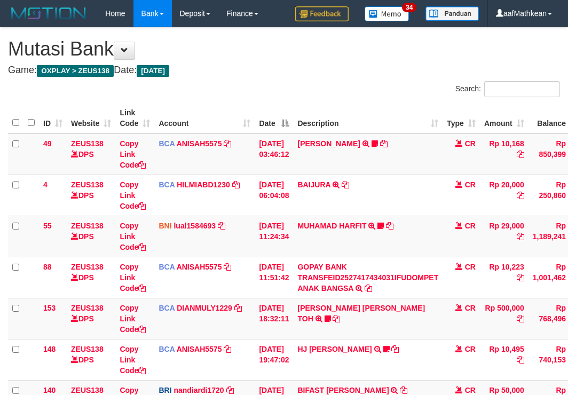
scroll to position [177, 73]
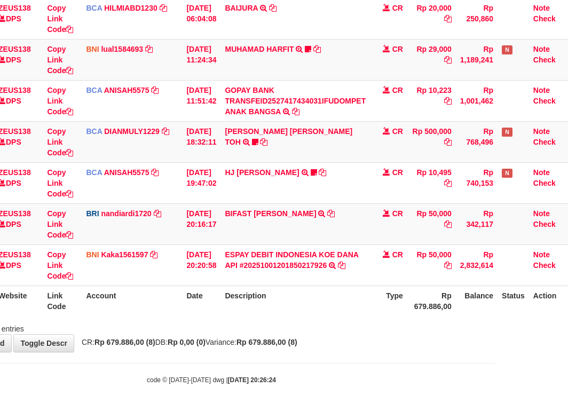
drag, startPoint x: 382, startPoint y: 326, endPoint x: 381, endPoint y: 333, distance: 7.0
click at [384, 331] on div "Showing 1 to 8 of 8 entries" at bounding box center [211, 326] width 568 height 15
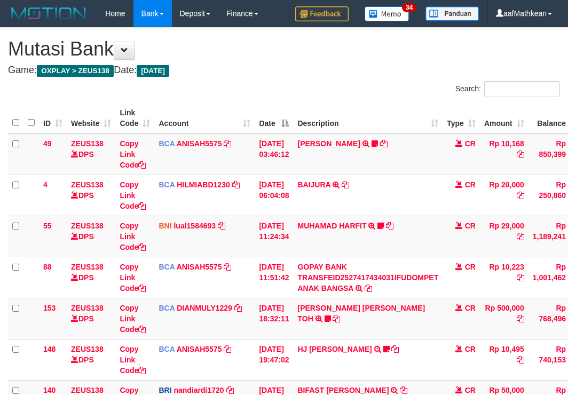
scroll to position [177, 73]
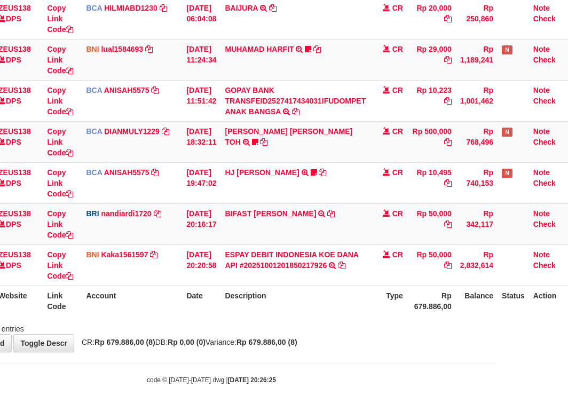
click at [389, 313] on tr "ID Website Link Code Account Date Description Type Rp 679.886,00 Balance Status…" at bounding box center [253, 301] width 637 height 30
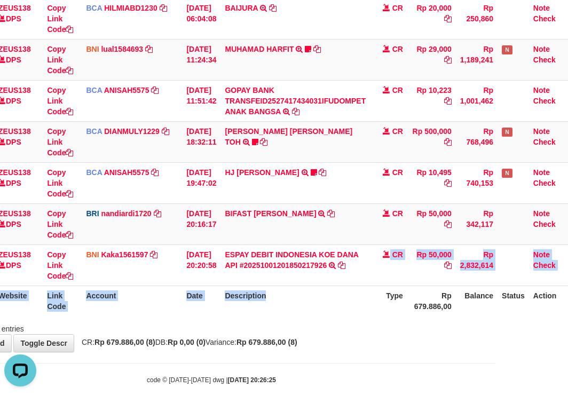
drag, startPoint x: 366, startPoint y: 302, endPoint x: 521, endPoint y: 307, distance: 155.0
click at [372, 317] on div "ID Website Link Code Account Date Description Type Amount Balance Status Action…" at bounding box center [211, 121] width 568 height 396
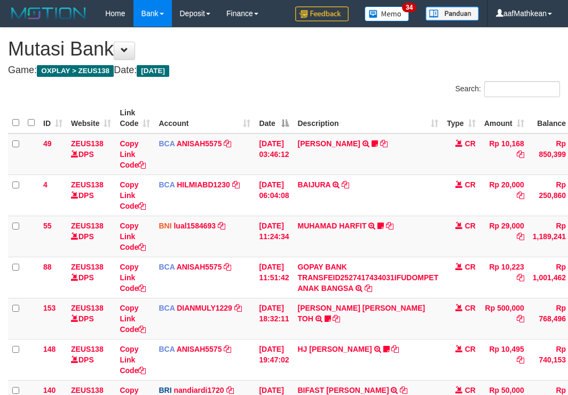
scroll to position [177, 73]
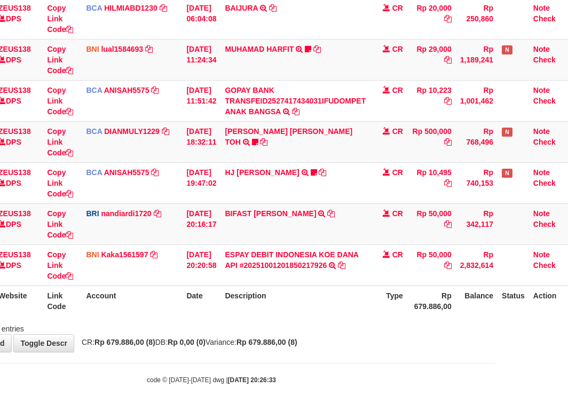
click at [277, 324] on div "Showing 1 to 8 of 8 entries" at bounding box center [211, 326] width 568 height 15
drag, startPoint x: 277, startPoint y: 324, endPoint x: 284, endPoint y: 326, distance: 7.8
click at [279, 324] on div "Showing 1 to 8 of 8 entries" at bounding box center [211, 326] width 568 height 15
drag, startPoint x: 340, startPoint y: 351, endPoint x: 579, endPoint y: 429, distance: 252.1
click at [496, 395] on html "Toggle navigation Home Bank Account List Load By Website Group [OXPLAY] ZEUS138…" at bounding box center [211, 117] width 568 height 589
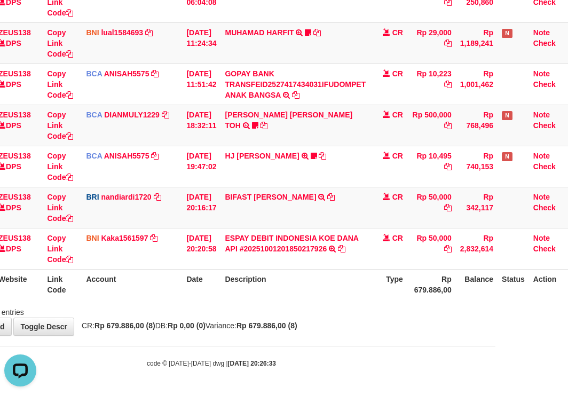
scroll to position [0, 0]
click at [378, 332] on div "**********" at bounding box center [211, 84] width 568 height 501
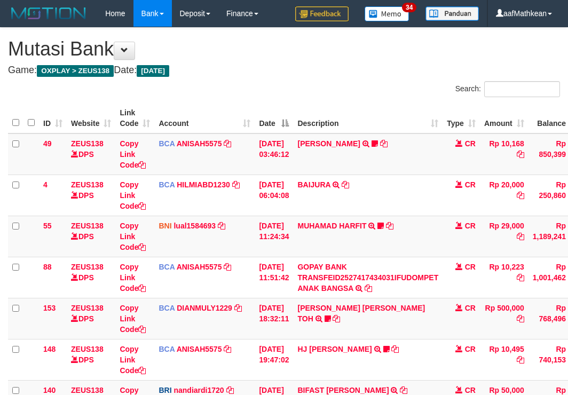
click at [417, 331] on div "**********" at bounding box center [284, 278] width 568 height 501
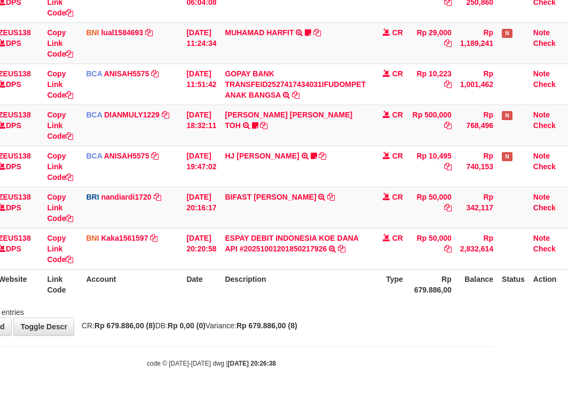
drag, startPoint x: 0, startPoint y: 0, endPoint x: 403, endPoint y: 301, distance: 502.9
click at [414, 325] on div "**********" at bounding box center [211, 84] width 568 height 501
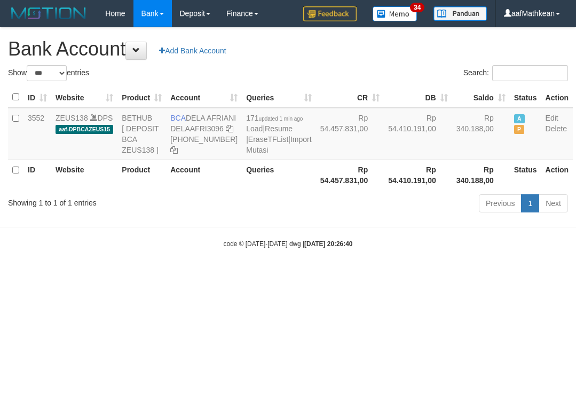
select select "***"
click at [390, 276] on body "Toggle navigation Home Bank Account List Load By Website Group [OXPLAY] ZEUS138…" at bounding box center [288, 138] width 576 height 276
select select "***"
click at [302, 276] on body "Toggle navigation Home Bank Account List Load By Website Group [OXPLAY] ZEUS138…" at bounding box center [288, 138] width 576 height 276
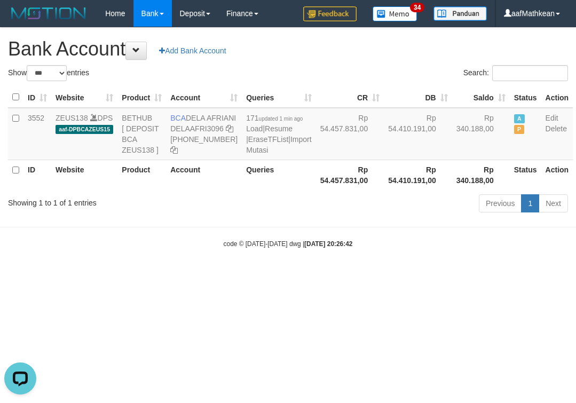
click at [304, 276] on body "Toggle navigation Home Bank Account List Load By Website Group [OXPLAY] ZEUS138…" at bounding box center [288, 138] width 576 height 276
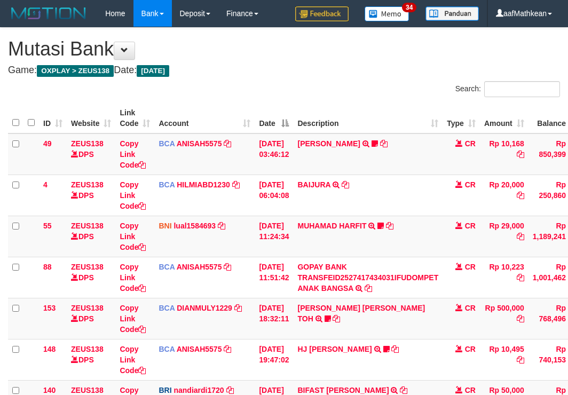
click at [497, 332] on html "Toggle navigation Home Bank Account List Load By Website Group [OXPLAY] ZEUS138…" at bounding box center [284, 294] width 568 height 589
